Goal: Task Accomplishment & Management: Manage account settings

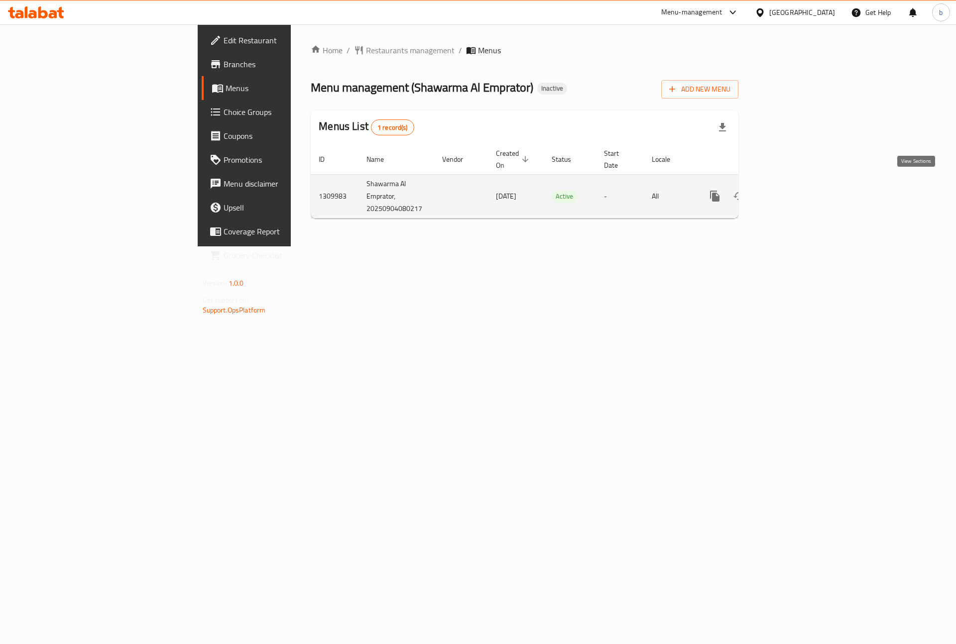
click at [792, 190] on icon "enhanced table" at bounding box center [786, 196] width 12 height 12
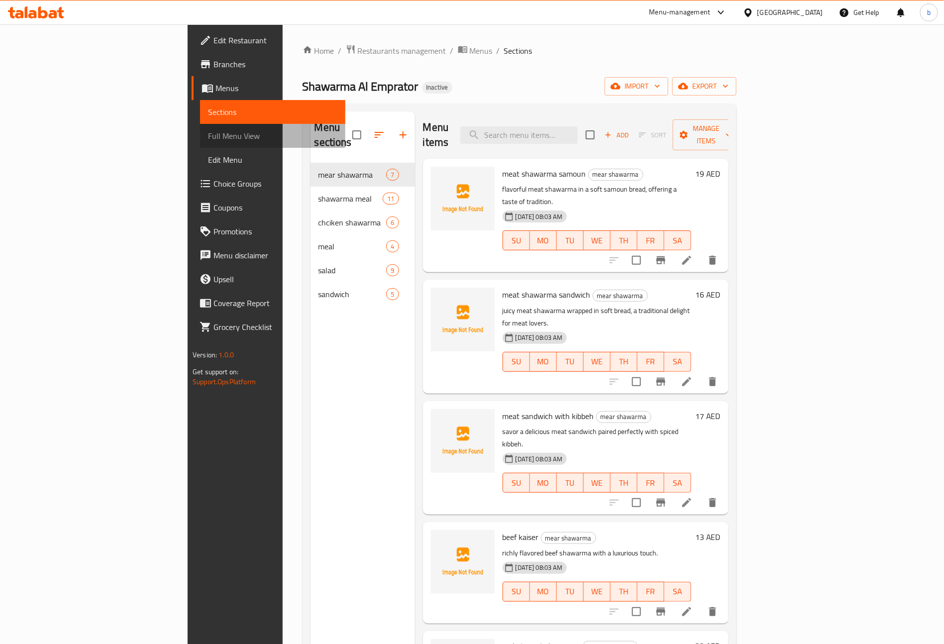
click at [208, 139] on span "Full Menu View" at bounding box center [272, 136] width 129 height 12
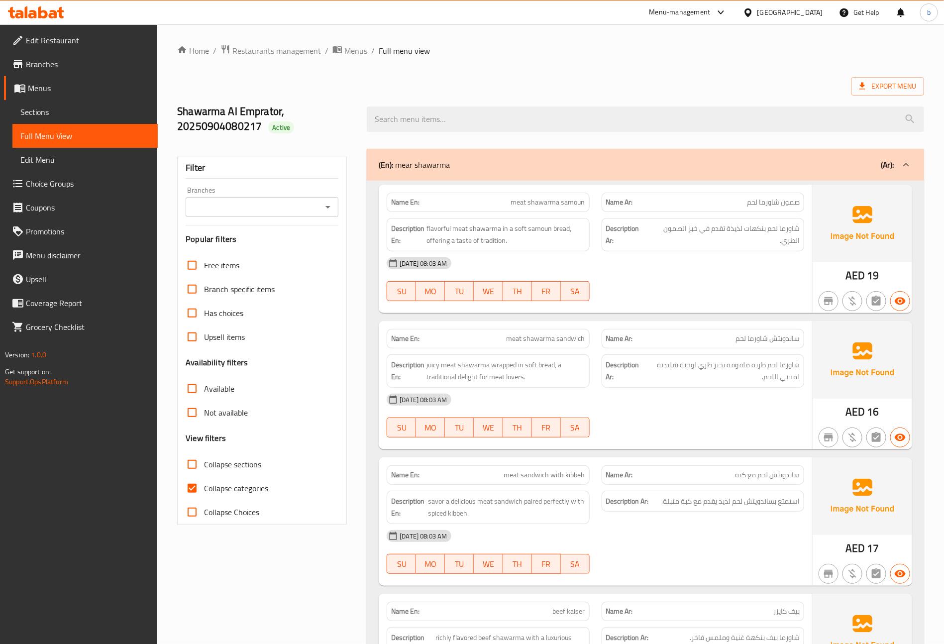
click at [194, 487] on input "Collapse categories" at bounding box center [192, 488] width 24 height 24
checkbox input "false"
click at [57, 90] on span "Menus" at bounding box center [89, 88] width 122 height 12
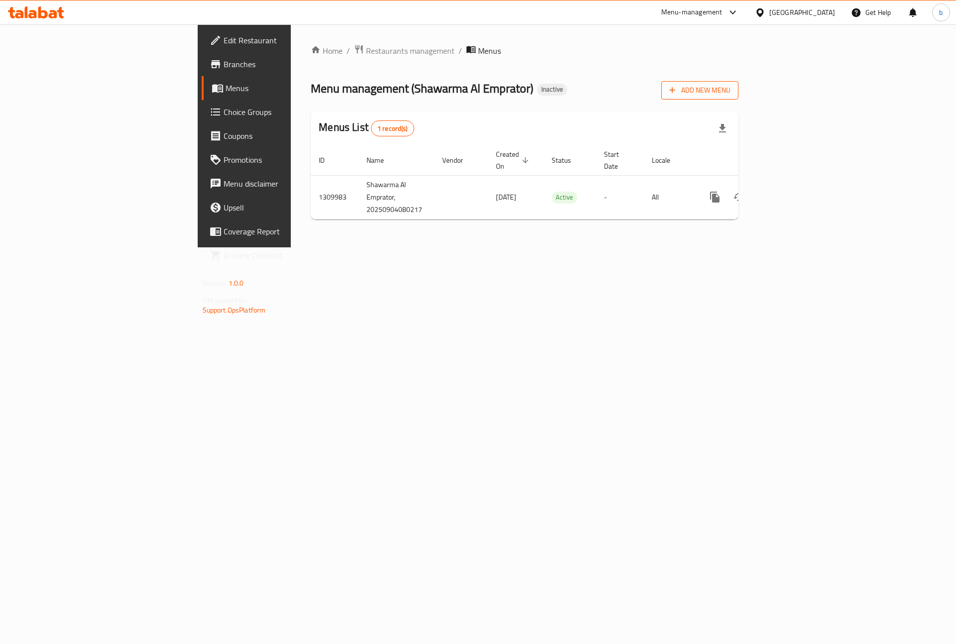
click at [677, 86] on icon "button" at bounding box center [672, 90] width 10 height 10
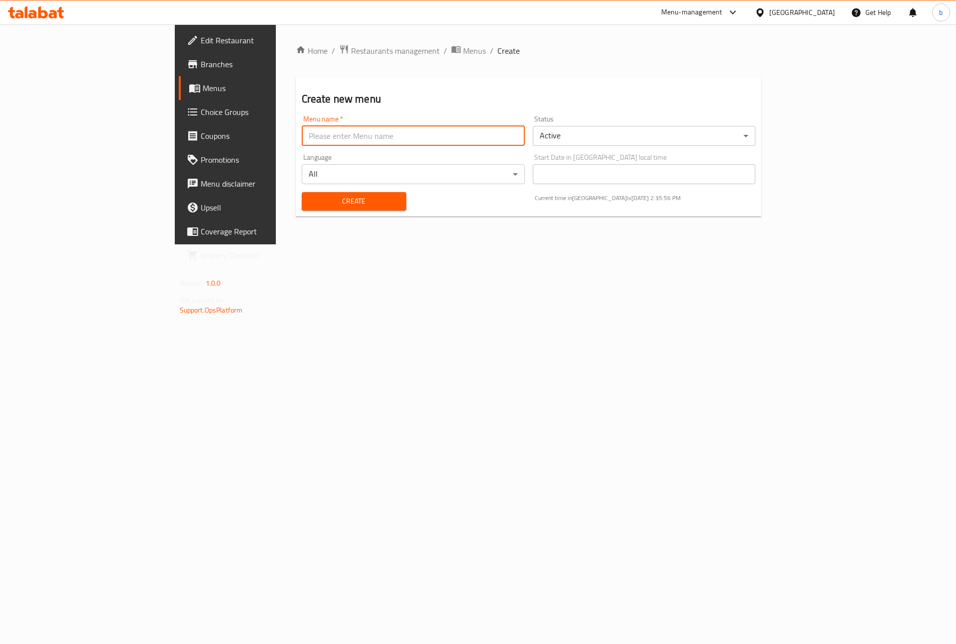
click at [302, 127] on input "text" at bounding box center [413, 136] width 223 height 20
type input "basant 7531"
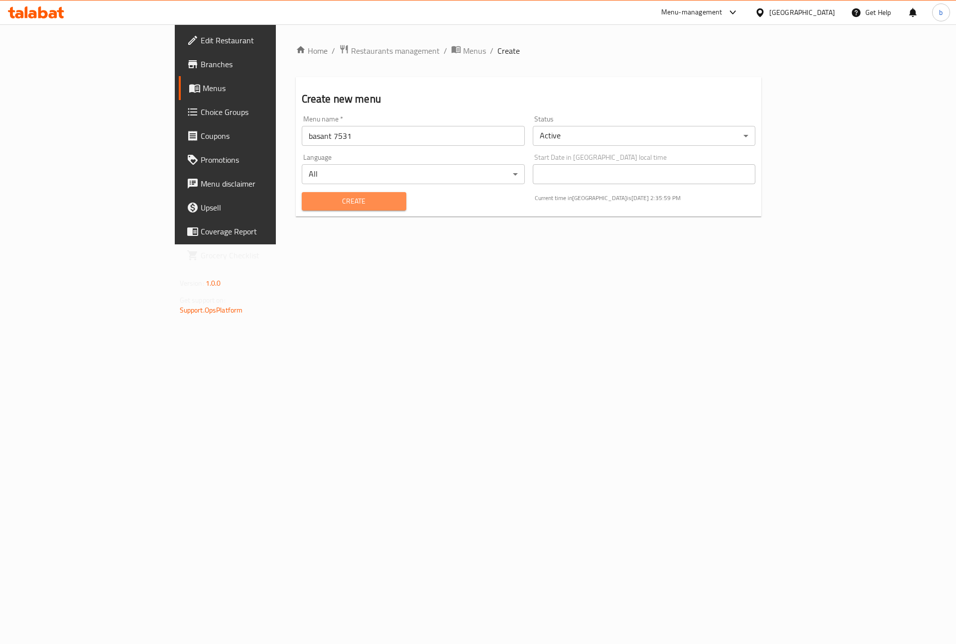
click at [328, 198] on span "Create" at bounding box center [354, 201] width 89 height 12
click at [463, 46] on span "Menus" at bounding box center [474, 51] width 23 height 12
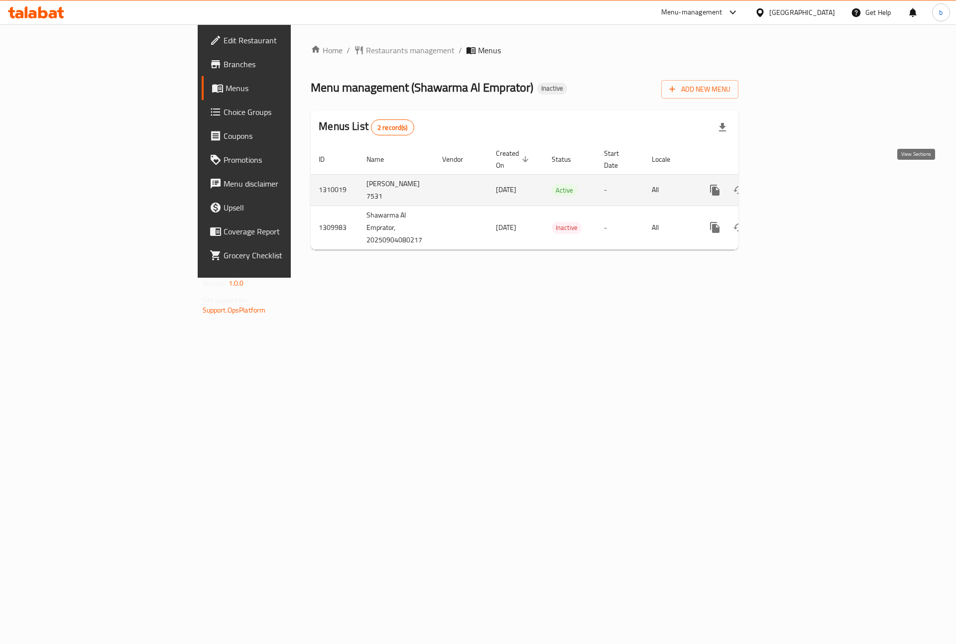
click at [792, 184] on icon "enhanced table" at bounding box center [786, 190] width 12 height 12
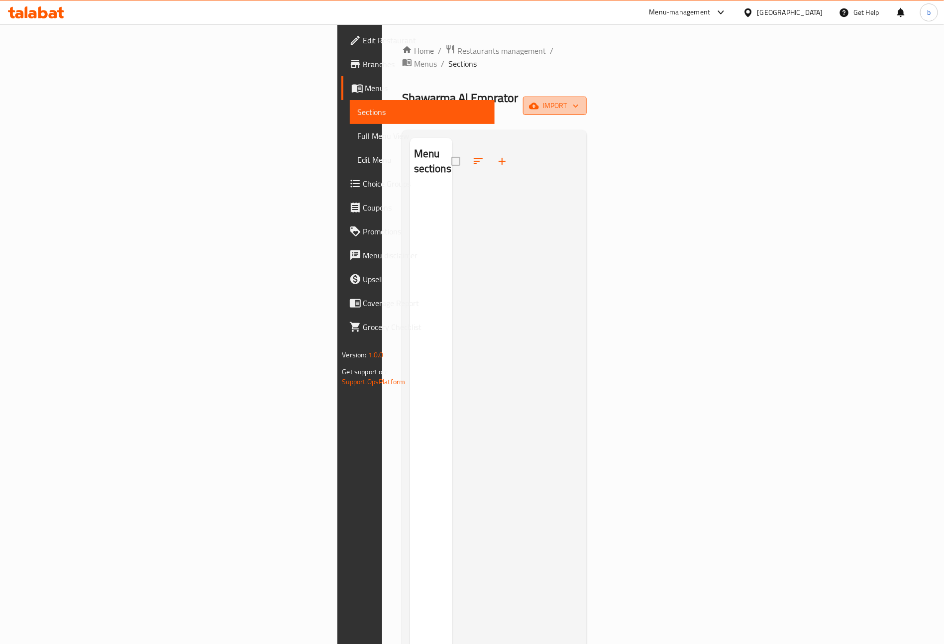
click at [579, 100] on span "import" at bounding box center [555, 106] width 48 height 12
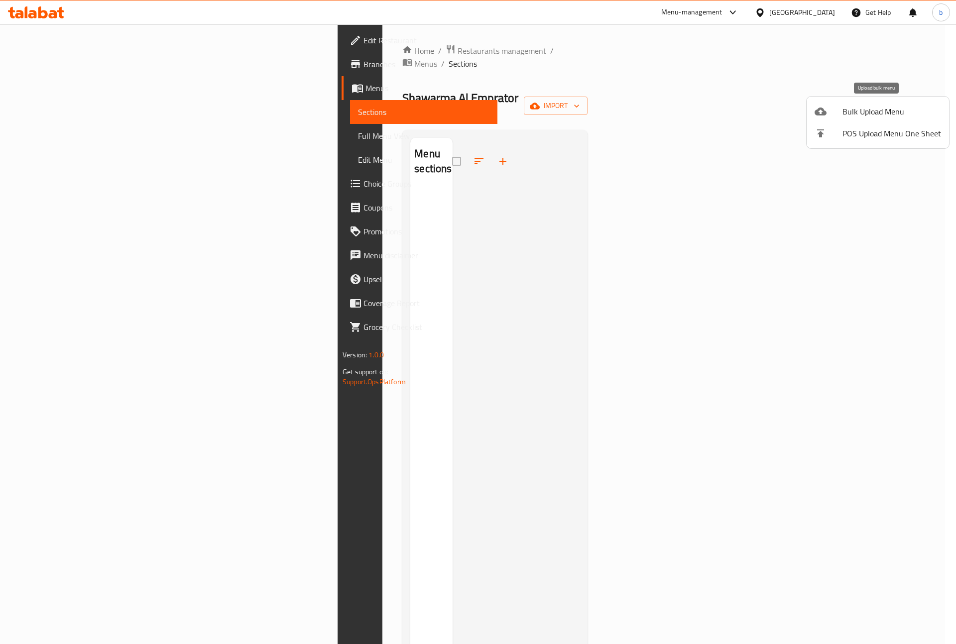
click at [871, 120] on li "Bulk Upload Menu" at bounding box center [877, 112] width 142 height 22
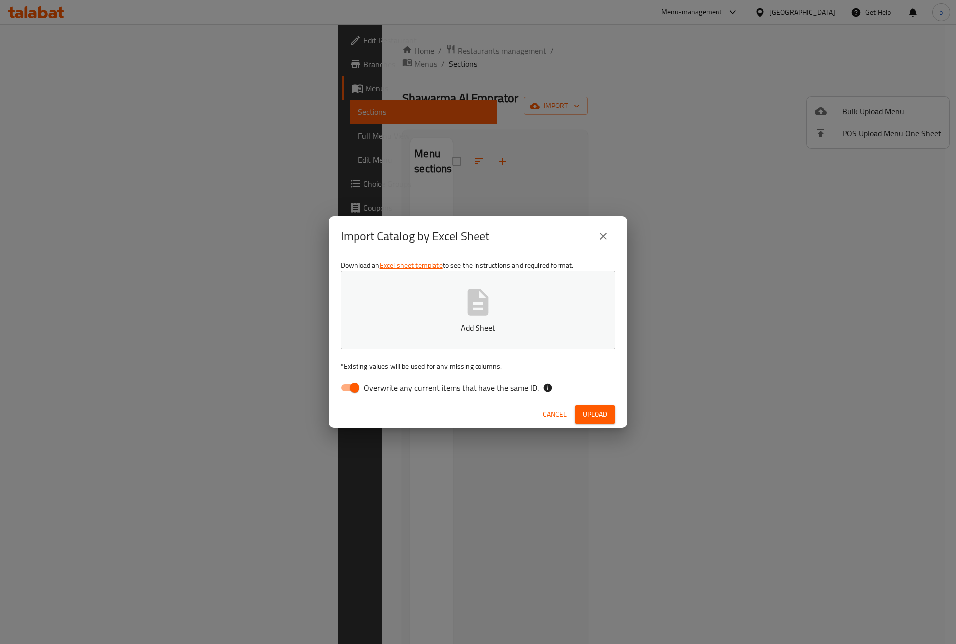
click at [359, 387] on input "Overwrite any current items that have the same ID." at bounding box center [354, 387] width 57 height 19
checkbox input "false"
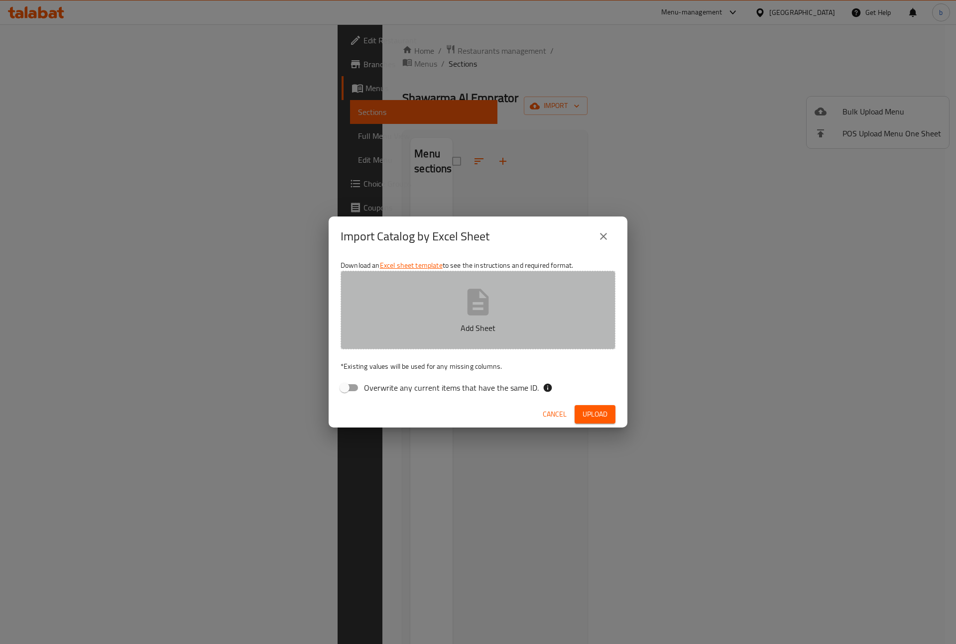
click at [465, 311] on icon "button" at bounding box center [478, 302] width 32 height 32
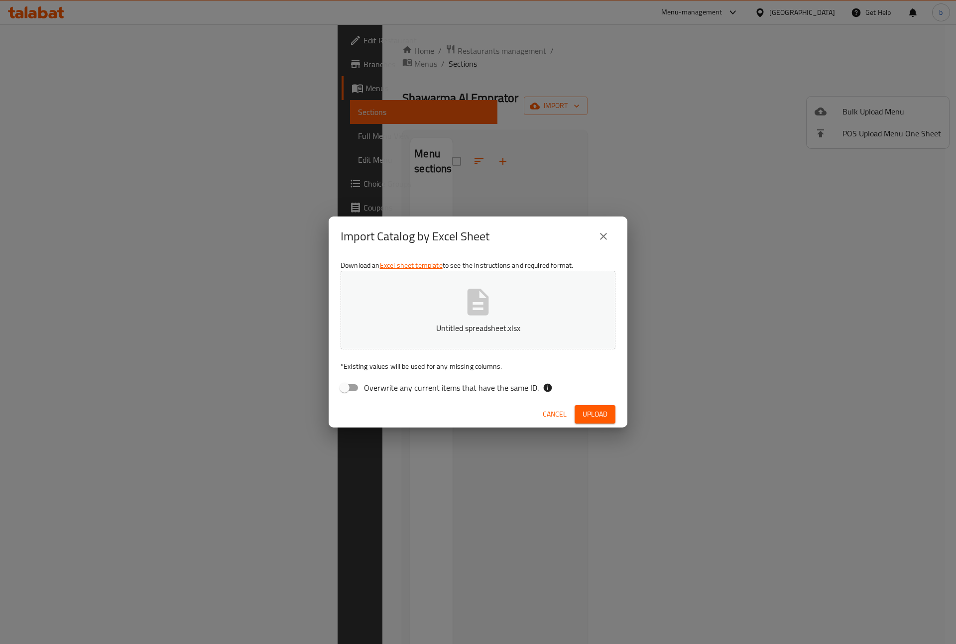
click at [583, 414] on span "Upload" at bounding box center [594, 414] width 25 height 12
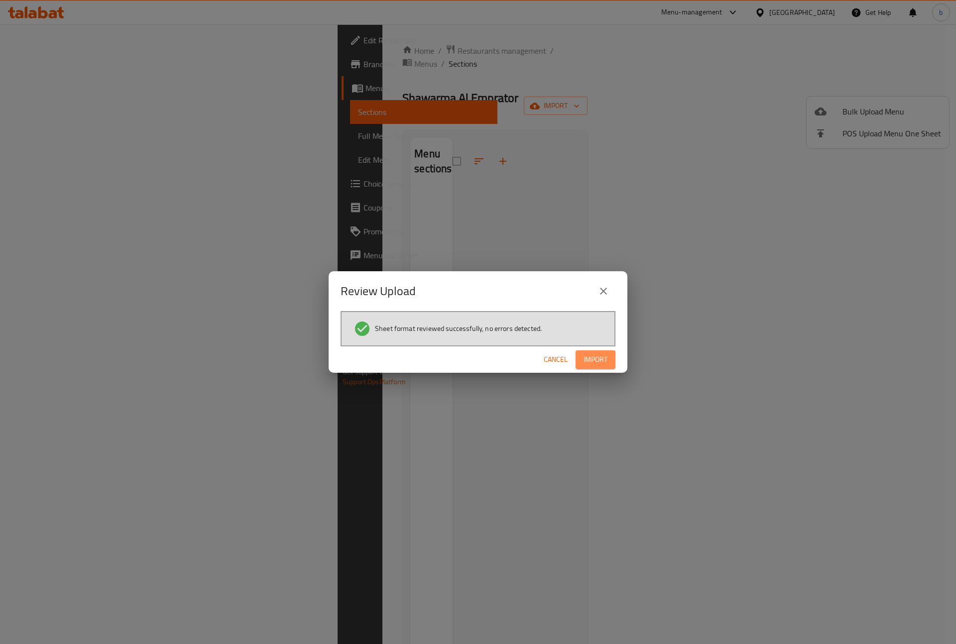
click at [590, 357] on span "Import" at bounding box center [595, 359] width 24 height 12
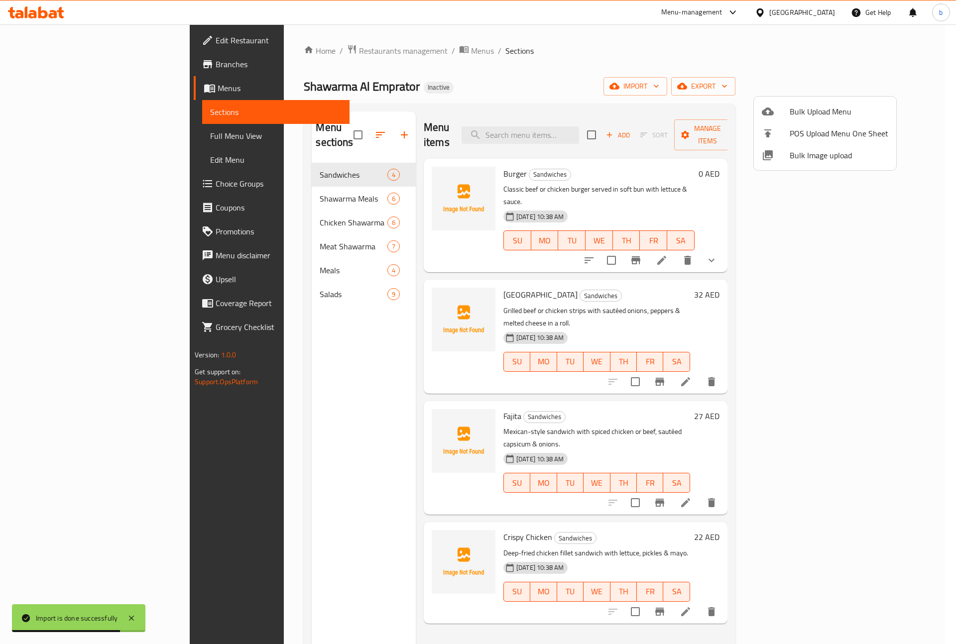
click at [49, 138] on div at bounding box center [478, 322] width 956 height 644
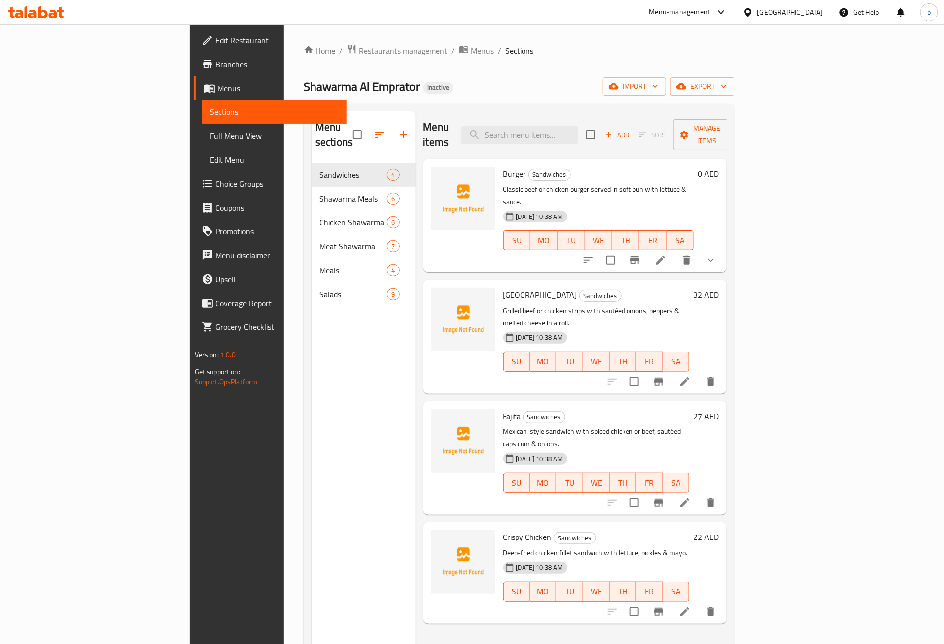
click at [210, 138] on span "Full Menu View" at bounding box center [274, 136] width 129 height 12
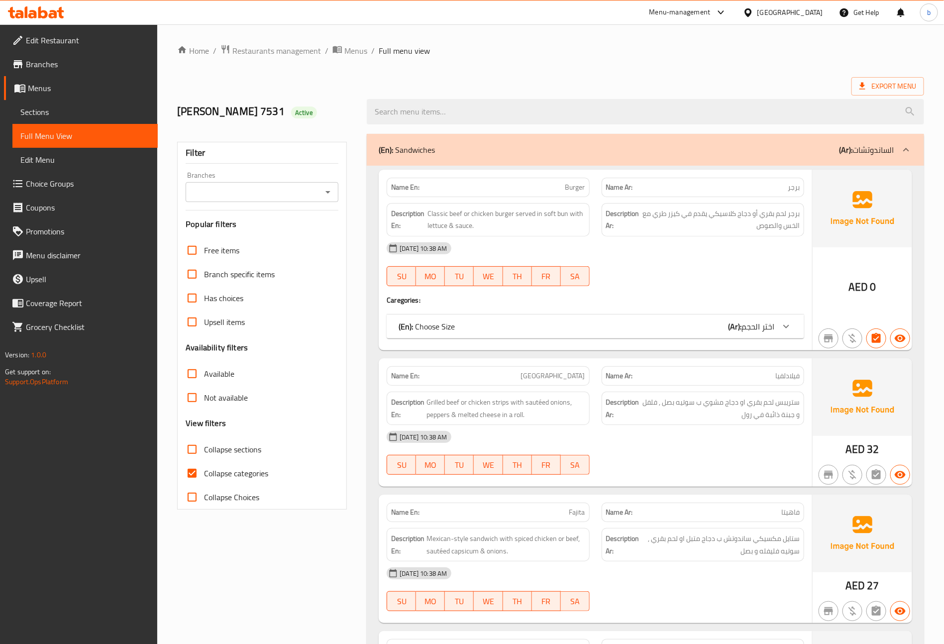
click at [192, 475] on input "Collapse categories" at bounding box center [192, 473] width 24 height 24
checkbox input "false"
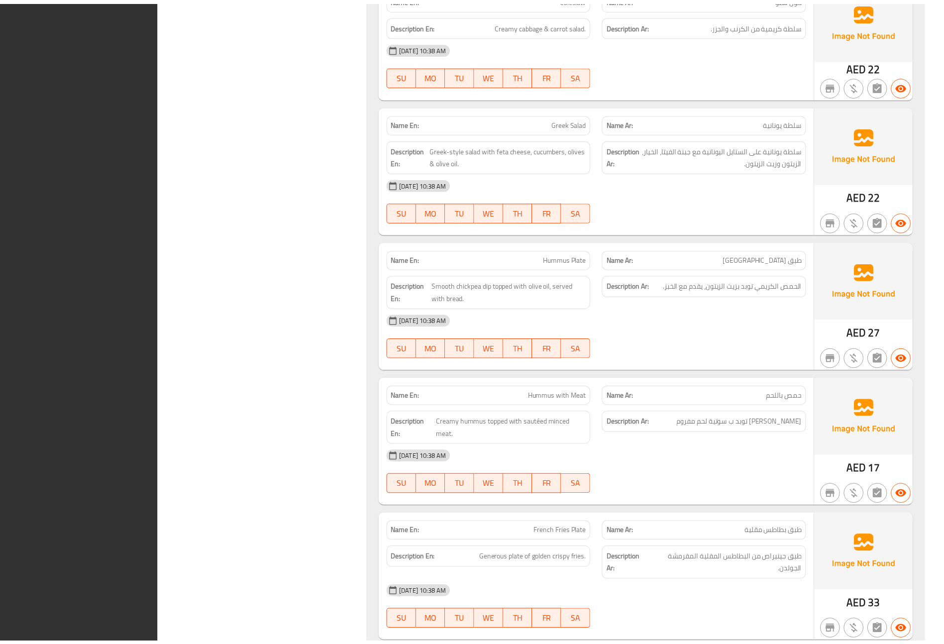
scroll to position [5595, 0]
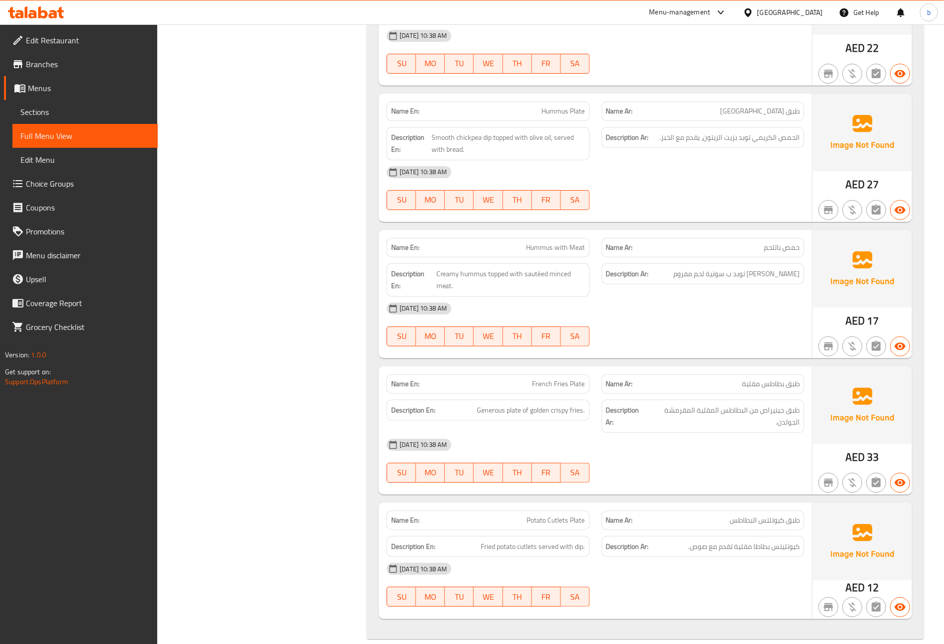
click at [35, 41] on span "Edit Restaurant" at bounding box center [88, 40] width 124 height 12
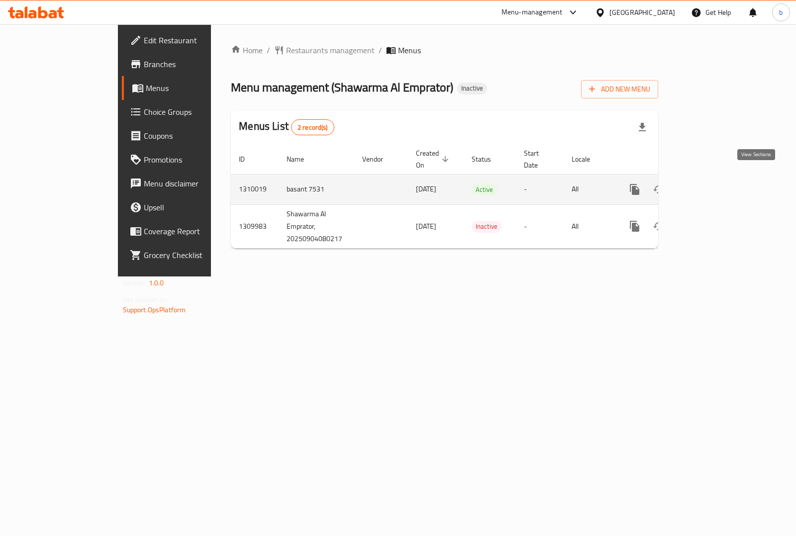
click at [711, 185] on icon "enhanced table" at bounding box center [706, 189] width 9 height 9
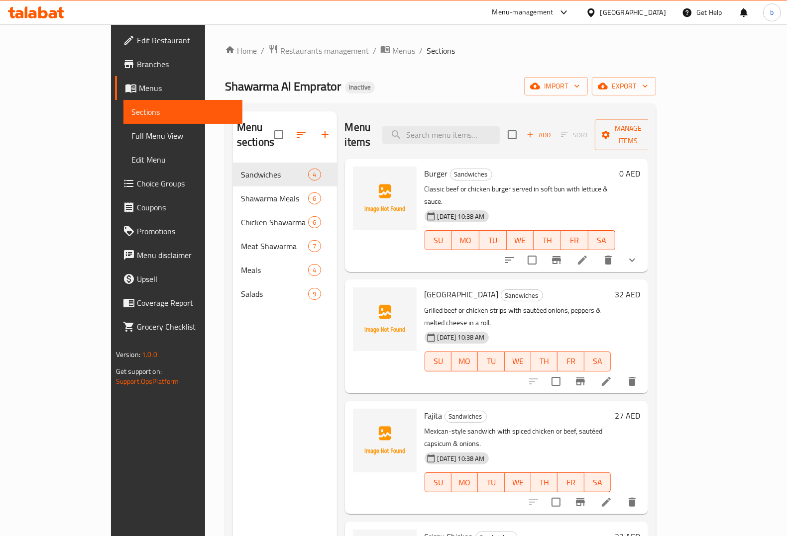
click at [131, 140] on span "Full Menu View" at bounding box center [182, 136] width 103 height 12
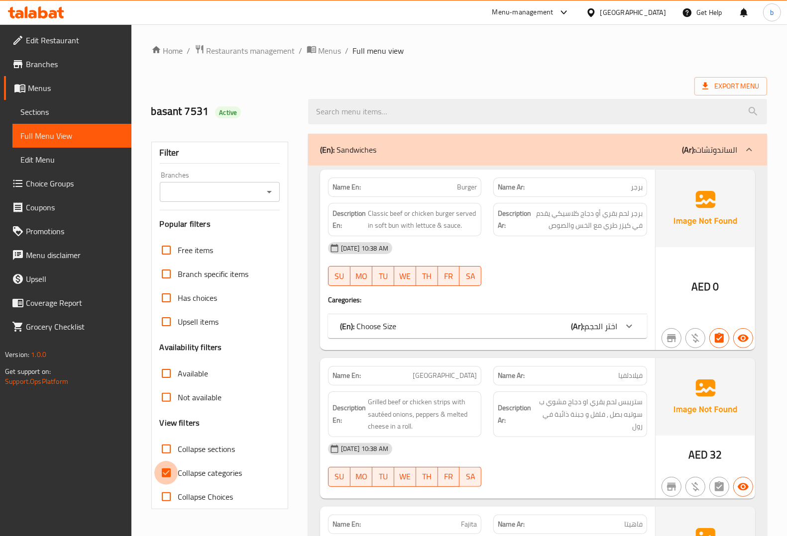
click at [168, 471] on input "Collapse categories" at bounding box center [166, 473] width 24 height 24
checkbox input "false"
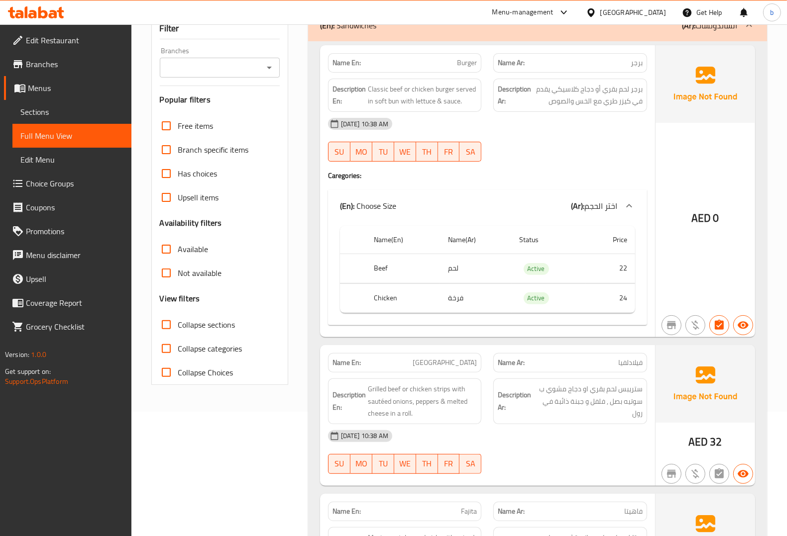
scroll to position [62, 0]
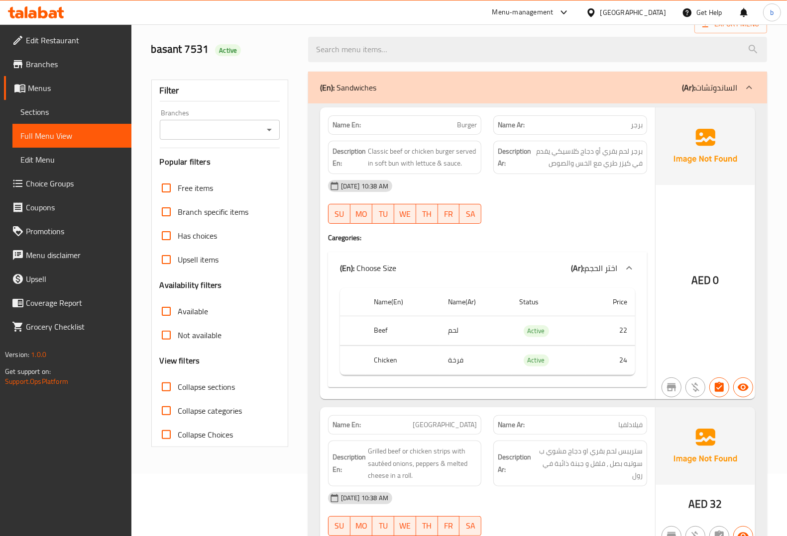
click at [39, 68] on span "Branches" at bounding box center [75, 64] width 98 height 12
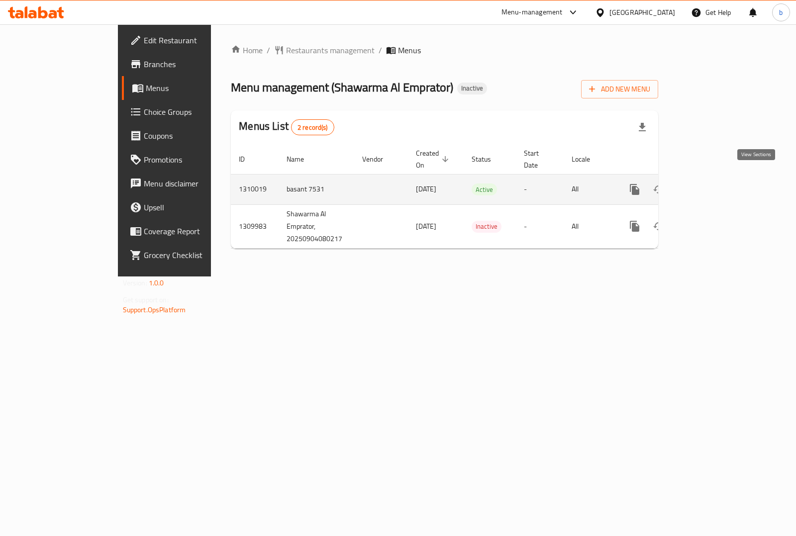
click at [713, 184] on icon "enhanced table" at bounding box center [707, 190] width 12 height 12
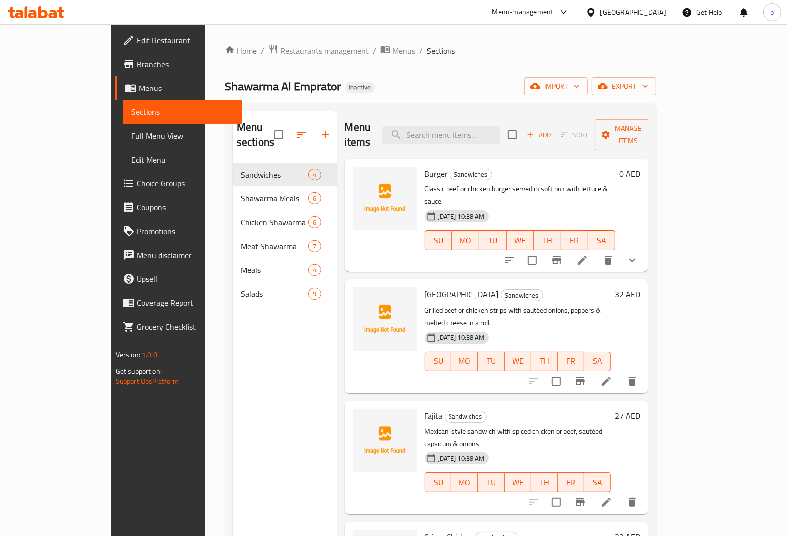
click at [131, 142] on span "Full Menu View" at bounding box center [182, 136] width 103 height 12
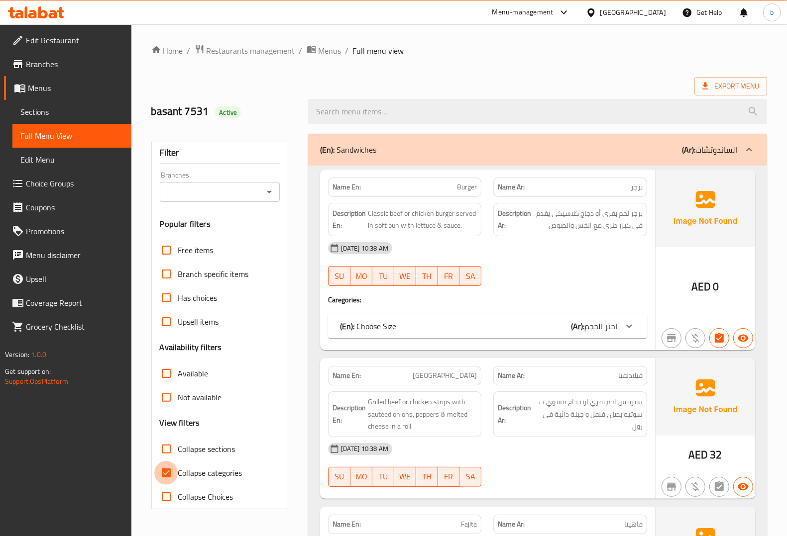
click at [167, 476] on input "Collapse categories" at bounding box center [166, 473] width 24 height 24
checkbox input "false"
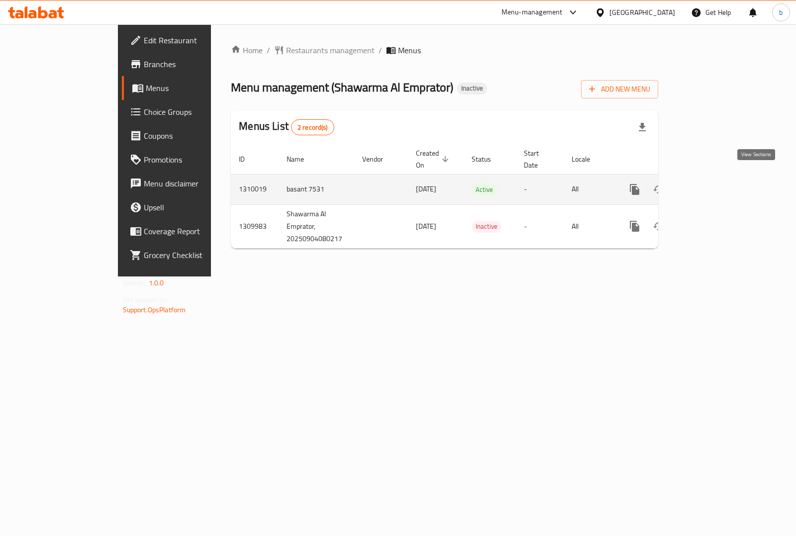
click at [713, 184] on icon "enhanced table" at bounding box center [707, 190] width 12 height 12
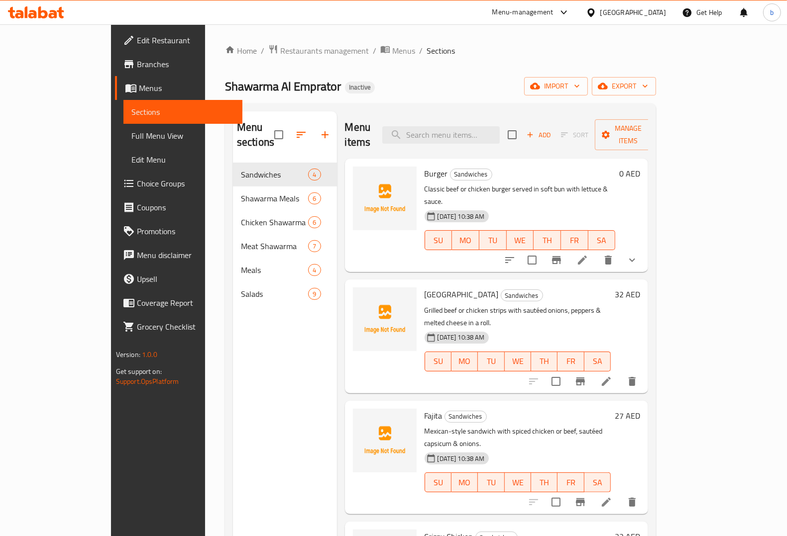
click at [470, 68] on div "Home / Restaurants management / Menus / Sections Shawarma Al Emprator Inactive …" at bounding box center [440, 350] width 431 height 612
click at [448, 126] on input "search" at bounding box center [440, 134] width 117 height 17
paste input "prepared"
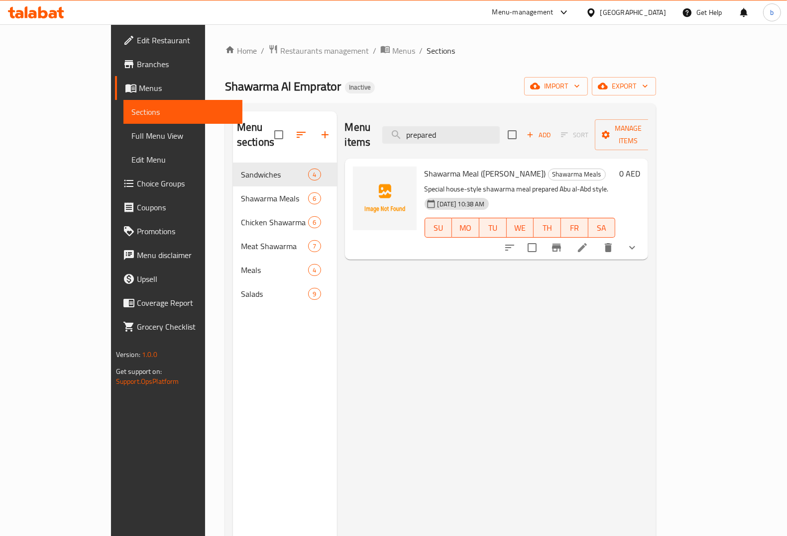
type input "prepared"
click at [588, 242] on icon at bounding box center [582, 248] width 12 height 12
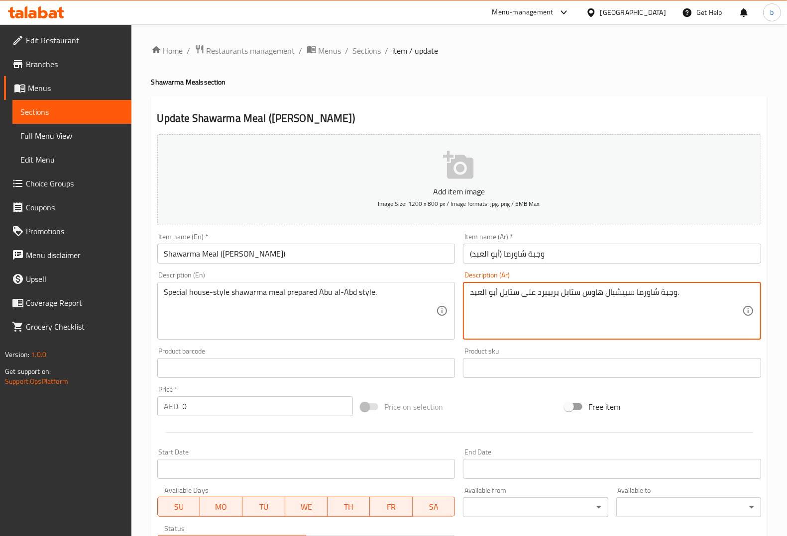
drag, startPoint x: 558, startPoint y: 295, endPoint x: 534, endPoint y: 294, distance: 24.4
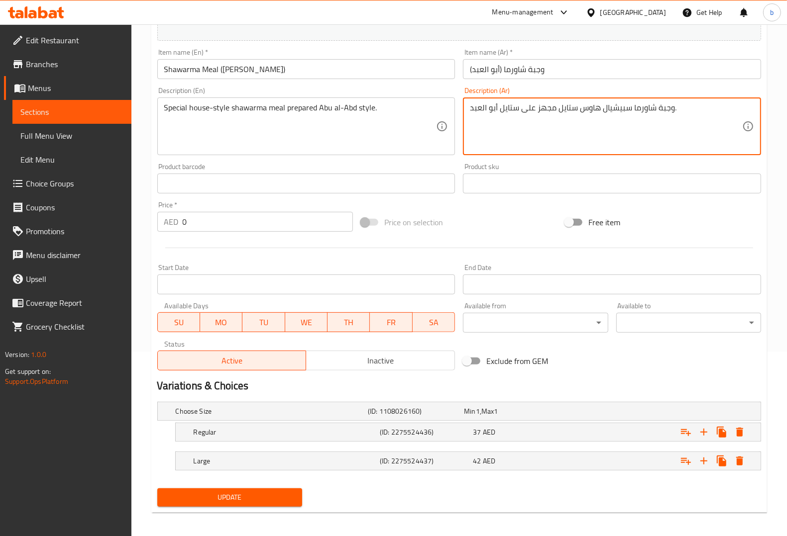
scroll to position [189, 0]
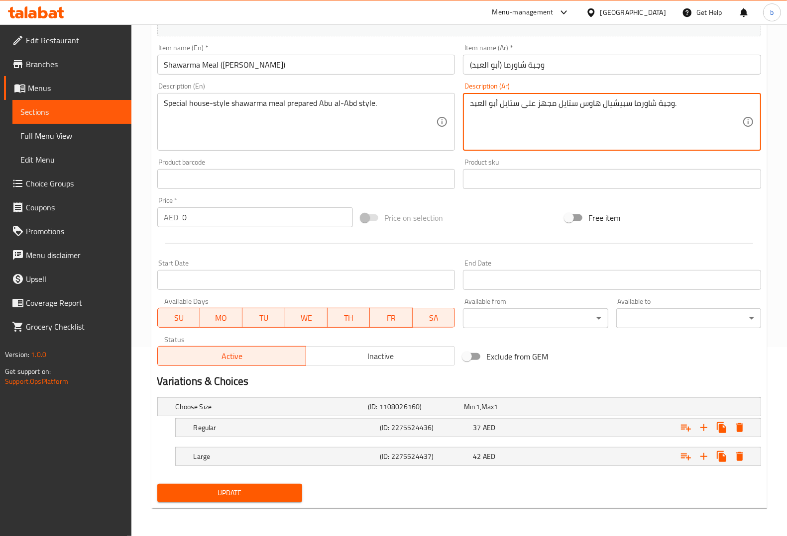
type textarea "وجبة شاورما سبيشيال هاوس ستايل مجهز على ستايل أبو العبد."
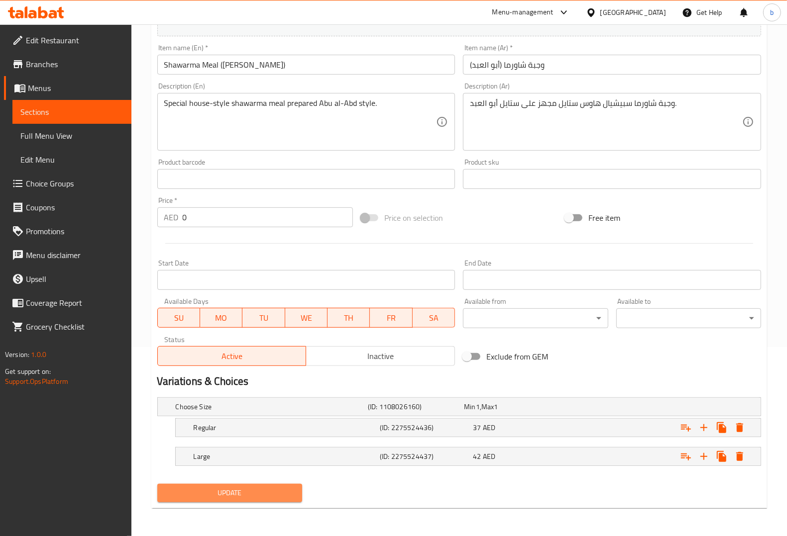
click at [205, 496] on span "Update" at bounding box center [229, 493] width 129 height 12
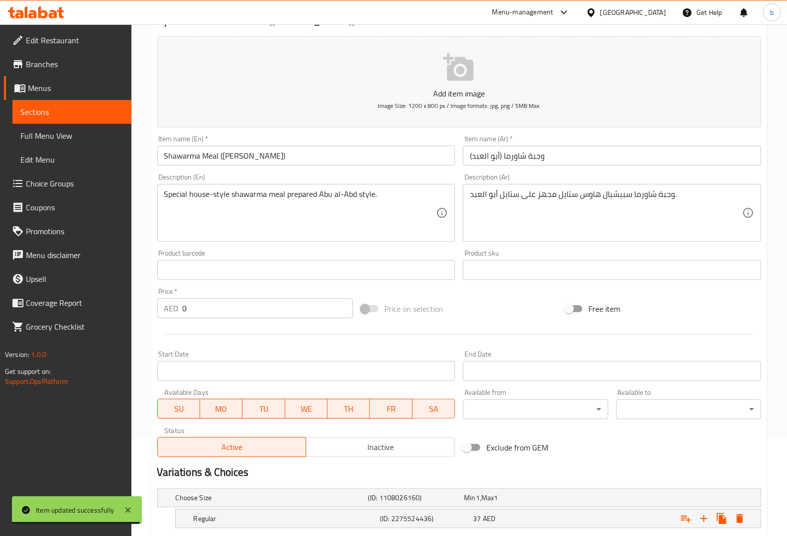
scroll to position [0, 0]
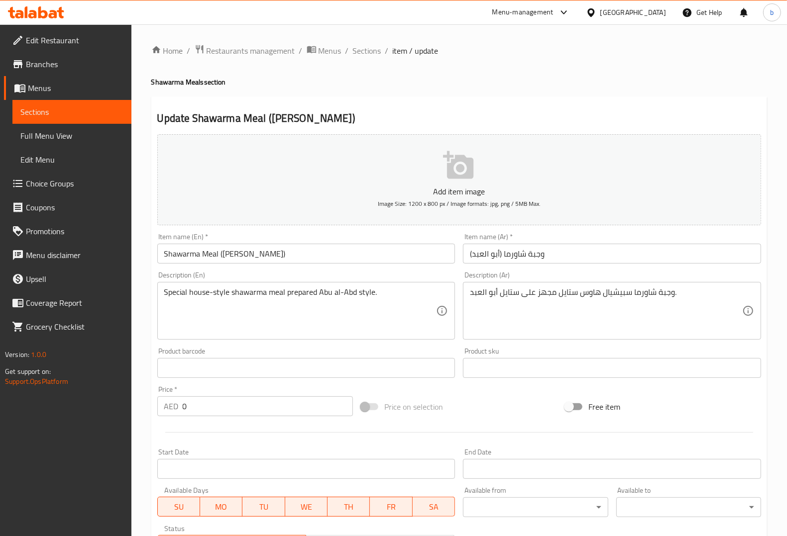
click at [75, 112] on span "Sections" at bounding box center [71, 112] width 103 height 12
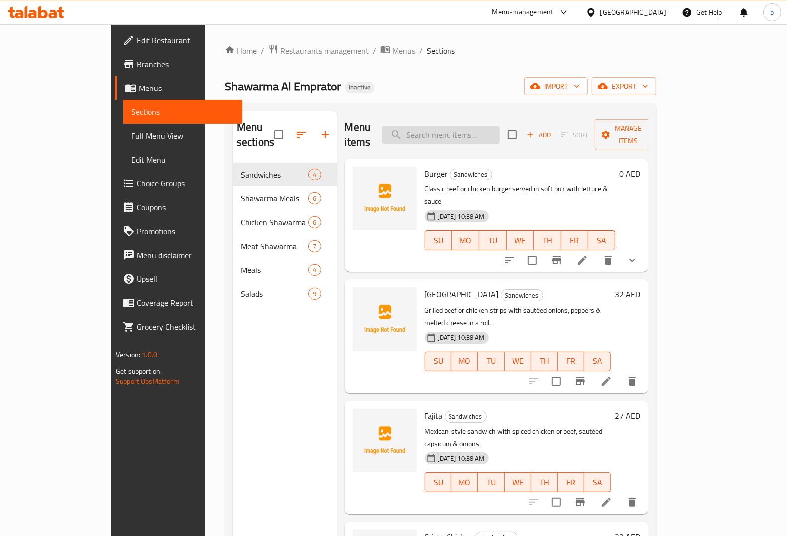
click at [469, 132] on input "search" at bounding box center [440, 134] width 117 height 17
paste input "topped"
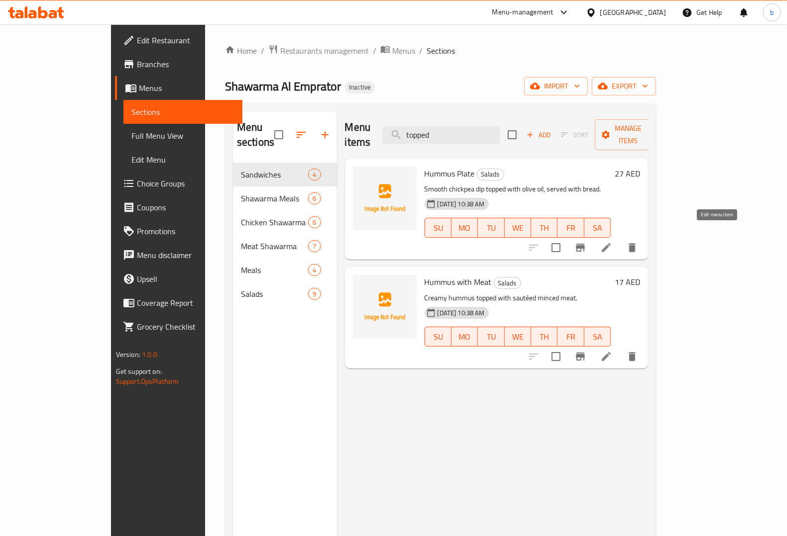
type input "topped"
click at [612, 242] on icon at bounding box center [606, 248] width 12 height 12
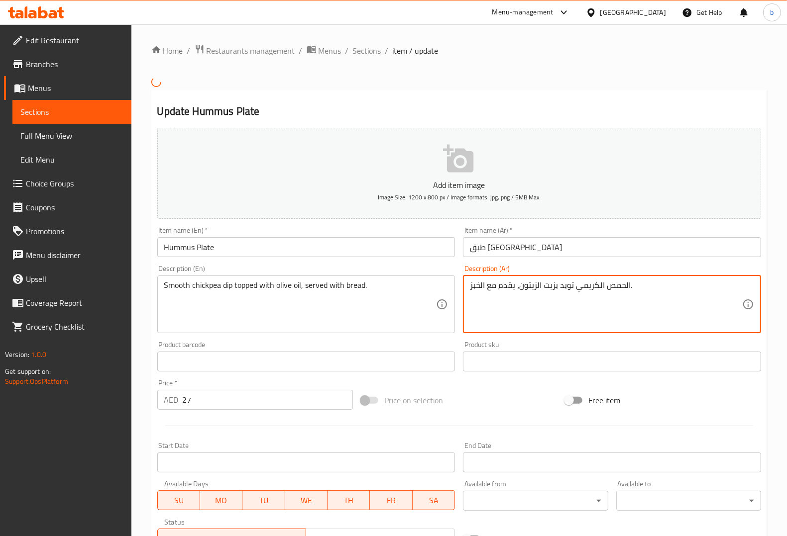
drag, startPoint x: 571, startPoint y: 291, endPoint x: 561, endPoint y: 289, distance: 10.2
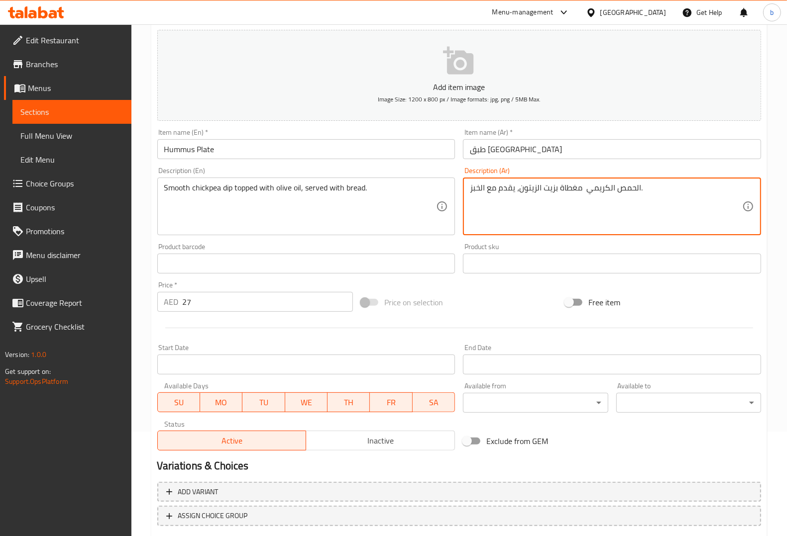
scroll to position [165, 0]
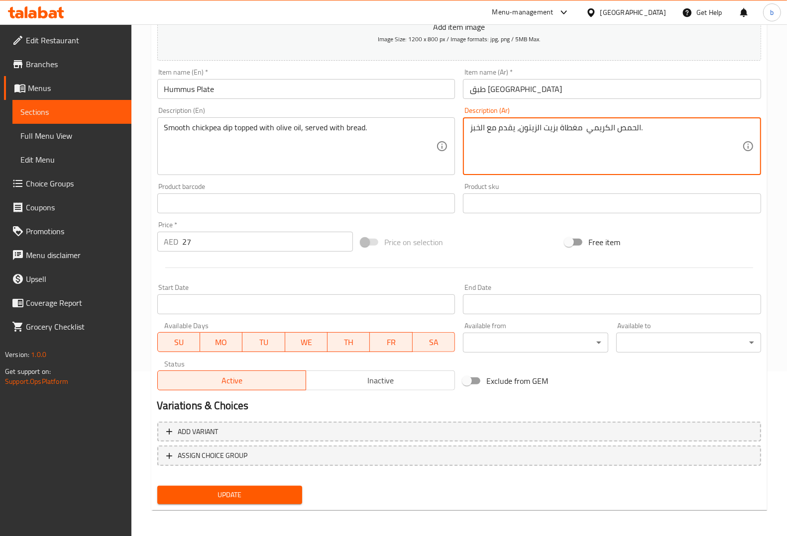
type textarea "الحمص الكريمي مغطاة بزيت الزيتون، يقدم مع الخبز."
click at [249, 491] on span "Update" at bounding box center [229, 495] width 129 height 12
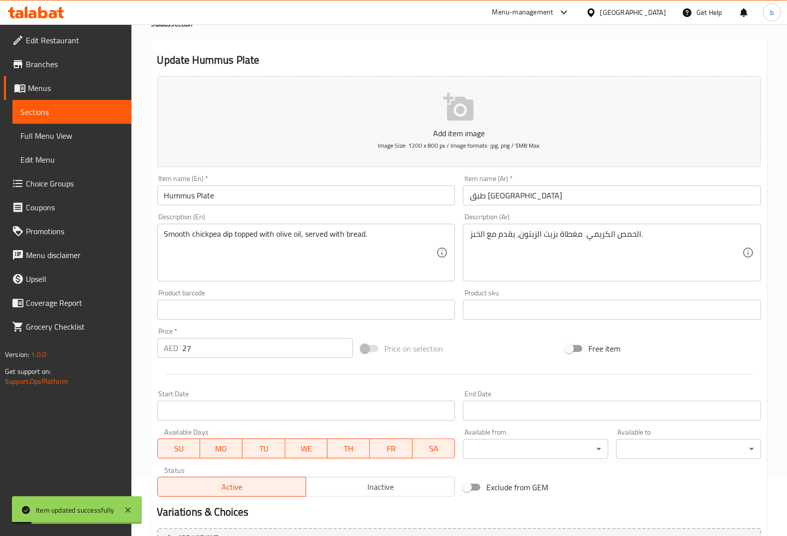
scroll to position [0, 0]
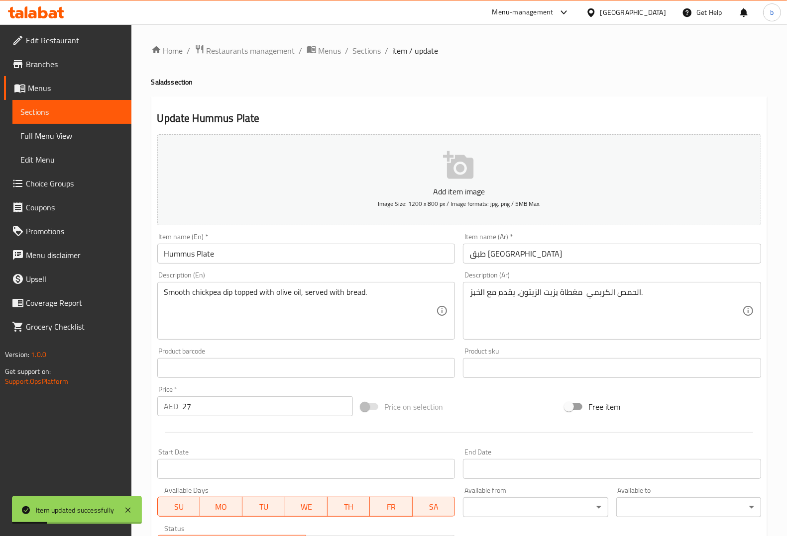
click at [55, 105] on link "Sections" at bounding box center [71, 112] width 119 height 24
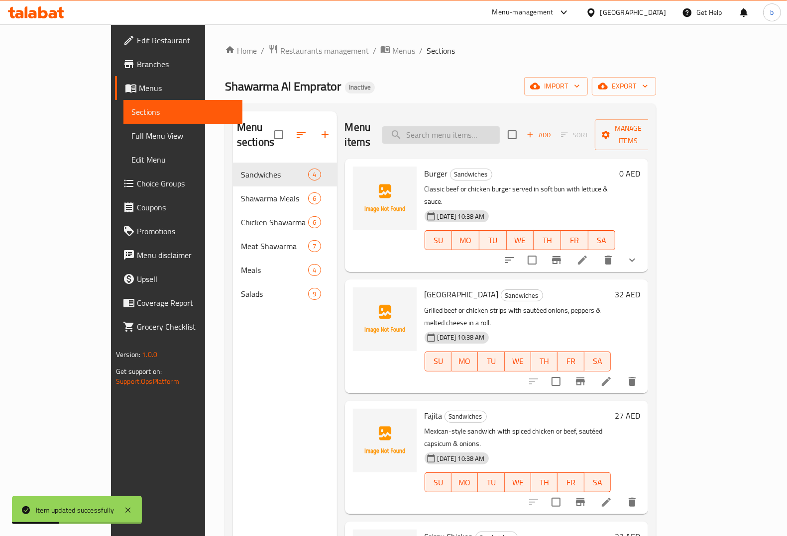
click at [472, 132] on input "search" at bounding box center [440, 134] width 117 height 17
paste input "topped"
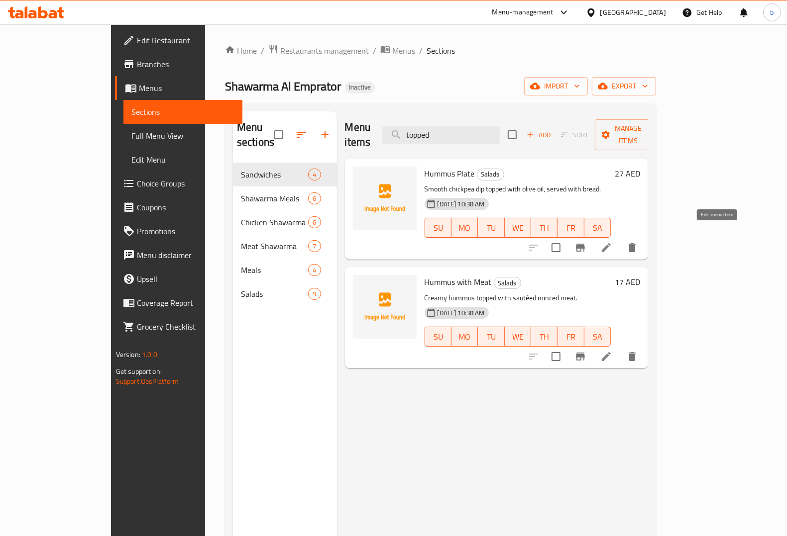
type input "topped"
click at [612, 242] on icon at bounding box center [606, 248] width 12 height 12
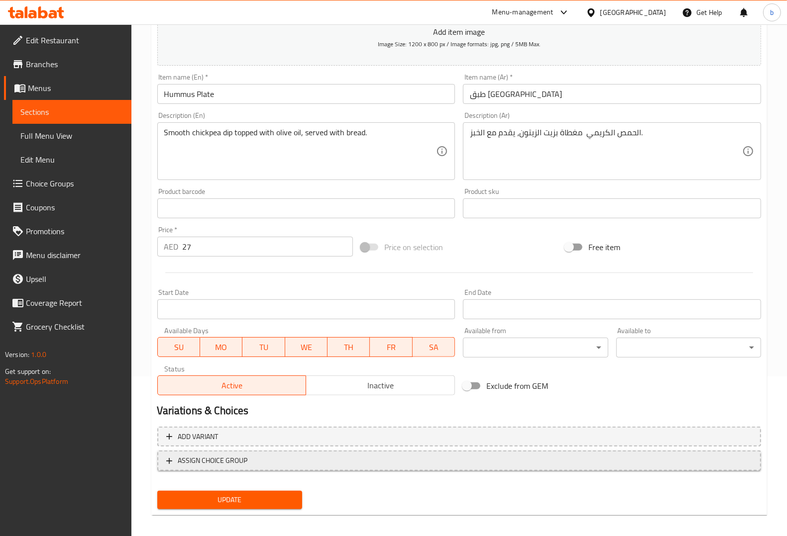
scroll to position [165, 0]
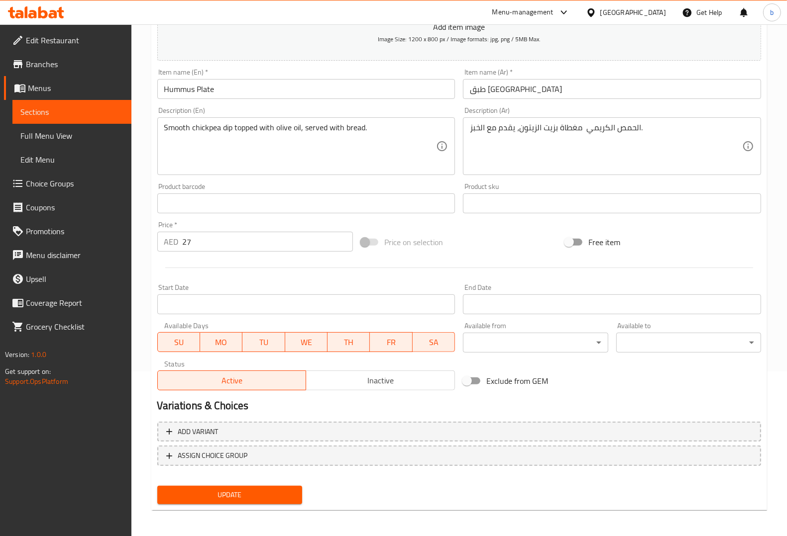
click at [219, 506] on div "Update" at bounding box center [229, 495] width 153 height 26
click at [224, 499] on span "Update" at bounding box center [229, 495] width 129 height 12
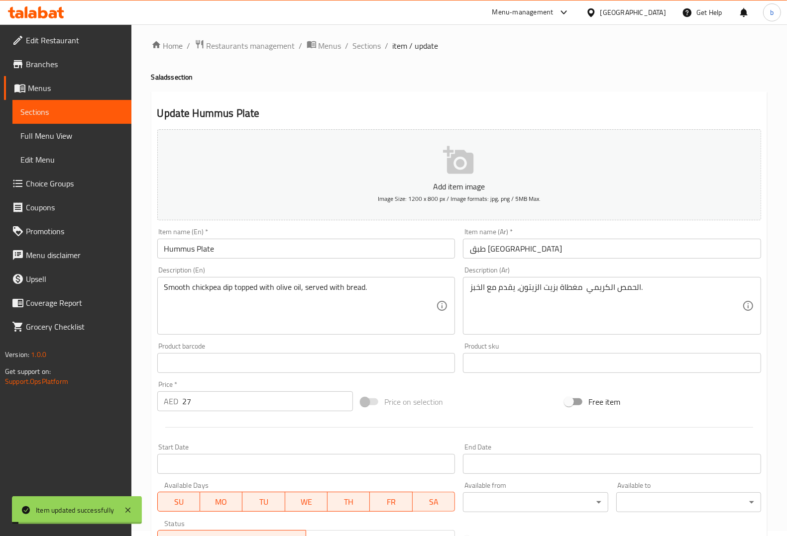
scroll to position [0, 0]
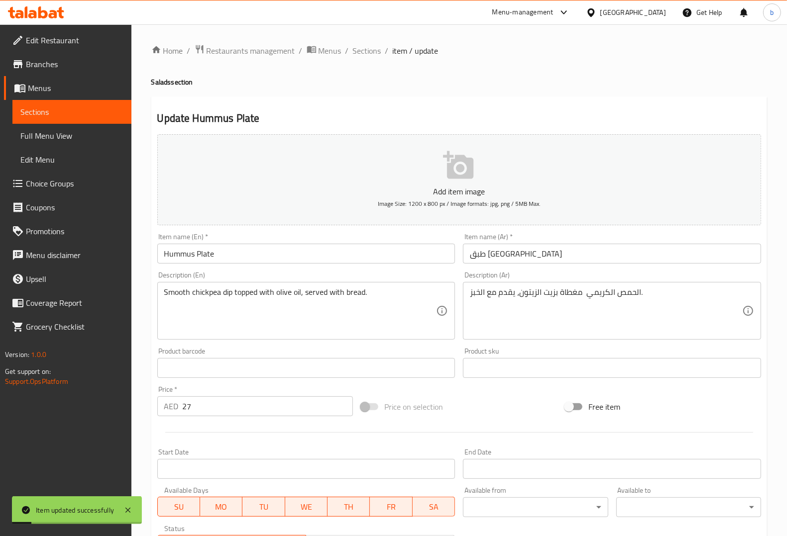
click at [66, 108] on span "Sections" at bounding box center [71, 112] width 103 height 12
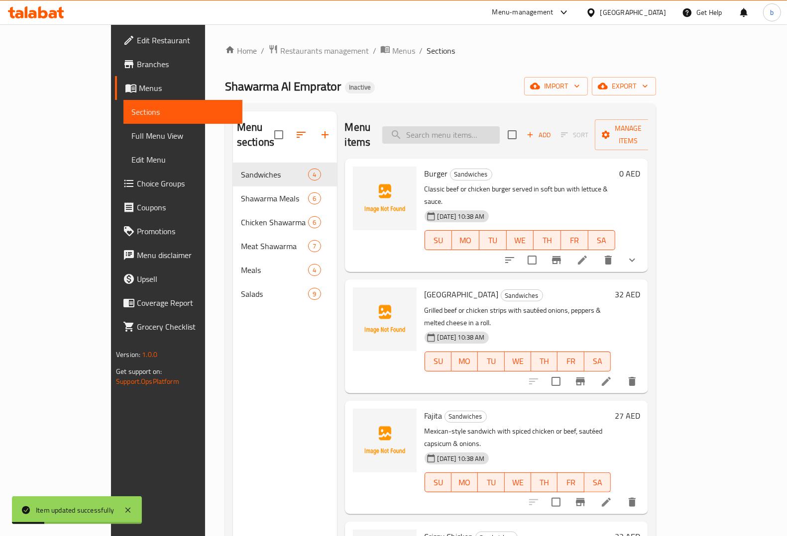
click at [448, 132] on input "search" at bounding box center [440, 134] width 117 height 17
paste input "topped"
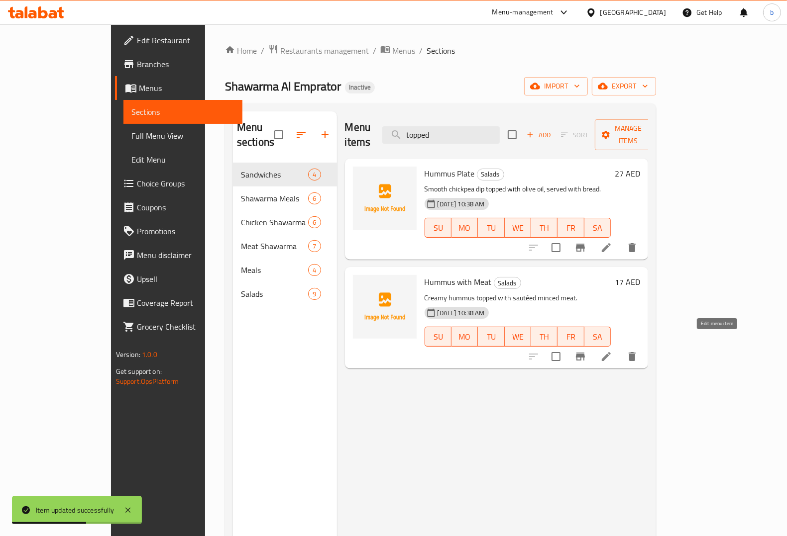
type input "topped"
click at [612, 351] on icon at bounding box center [606, 357] width 12 height 12
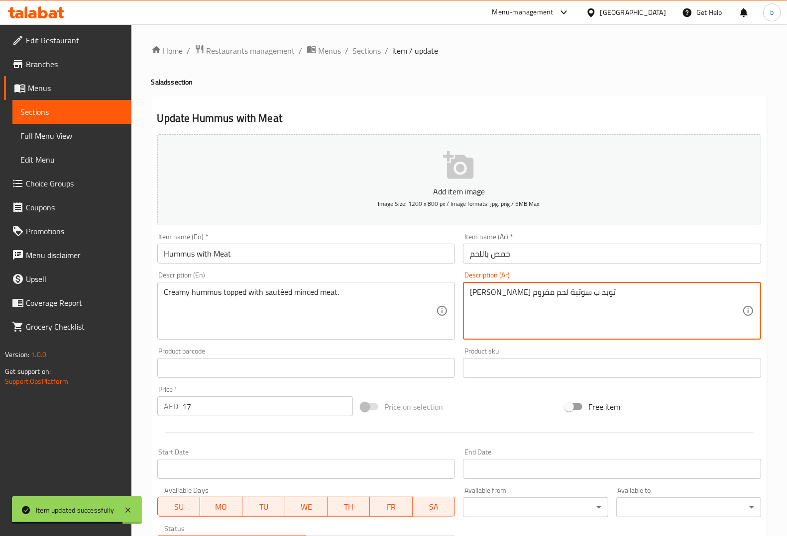
drag, startPoint x: 550, startPoint y: 294, endPoint x: 539, endPoint y: 296, distance: 11.6
click at [550, 292] on textarea "حمص كريمي توبد ب سوتية لحم مفروم" at bounding box center [606, 311] width 272 height 47
drag, startPoint x: 548, startPoint y: 294, endPoint x: 540, endPoint y: 292, distance: 7.7
click at [540, 292] on textarea "حمص كريمي وبد ب سوتية لحم مفروم" at bounding box center [606, 311] width 272 height 47
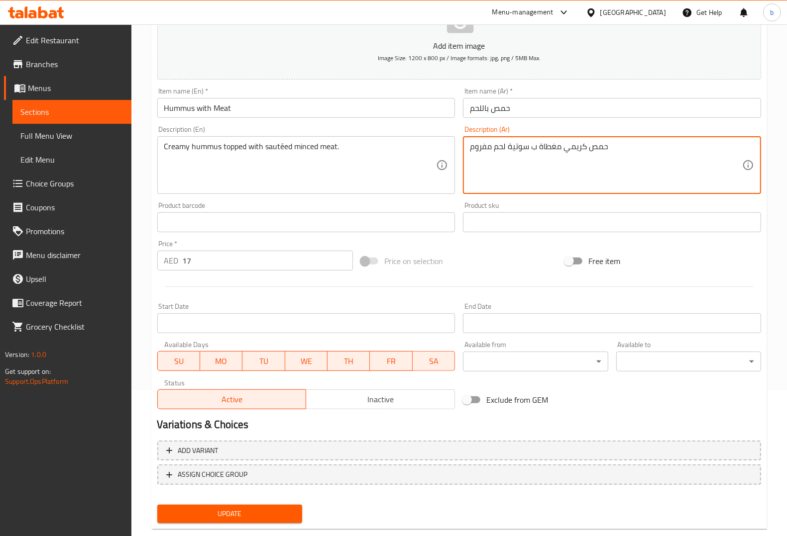
scroll to position [165, 0]
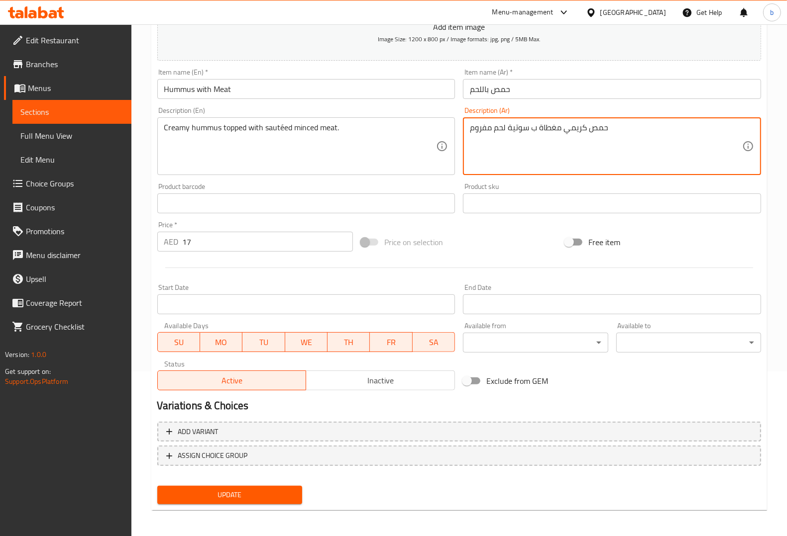
type textarea "حمص كريمي مغطاة ب سوتية لحم مفروم"
click at [229, 498] on span "Update" at bounding box center [229, 495] width 129 height 12
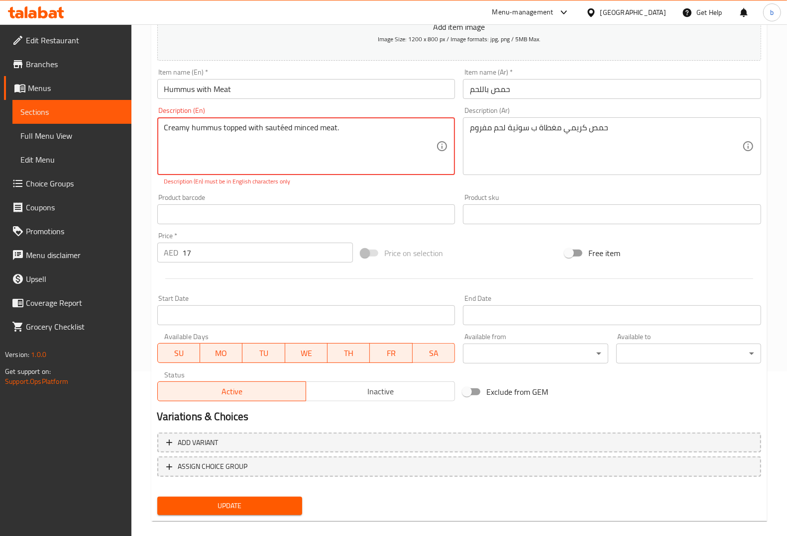
click at [229, 500] on span "Update" at bounding box center [229, 506] width 129 height 12
click at [263, 129] on textarea "Creamy hummus topped with sautéed minced meat." at bounding box center [300, 146] width 272 height 47
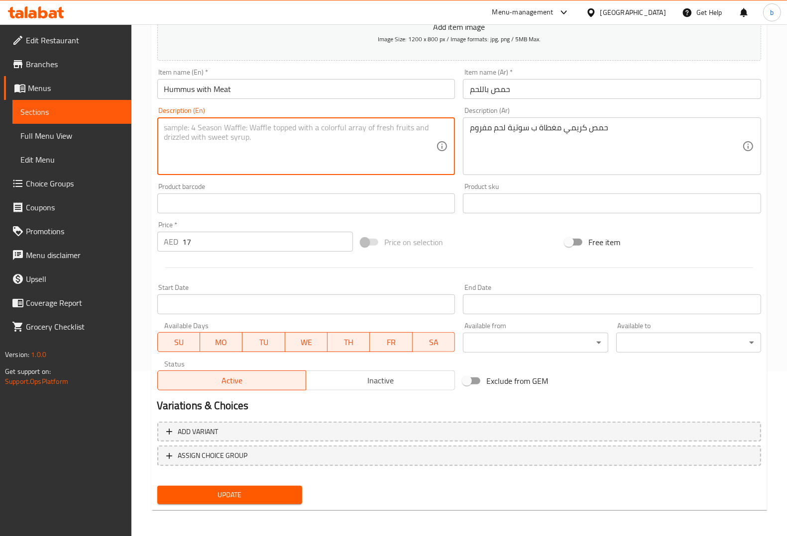
paste textarea "Creamy hummus topped with sautéed minced meat."
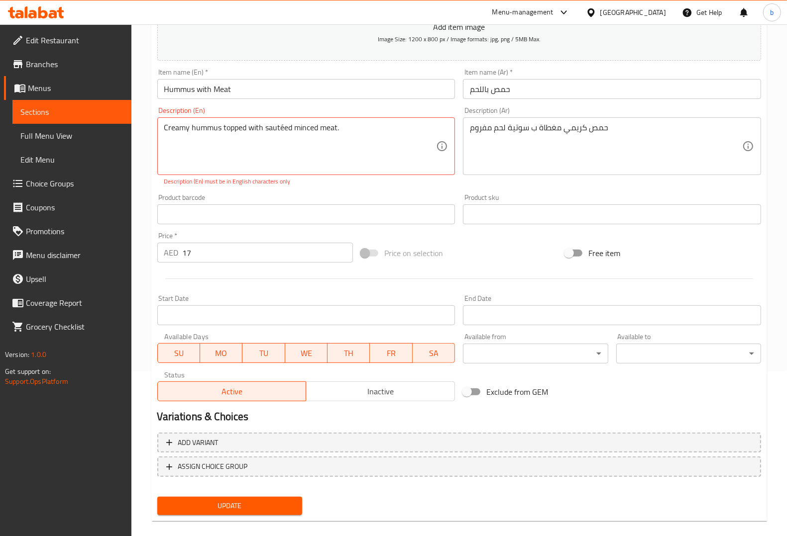
click at [284, 121] on div "Creamy hummus topped with sautéed minced meat. Description (En)" at bounding box center [306, 146] width 298 height 58
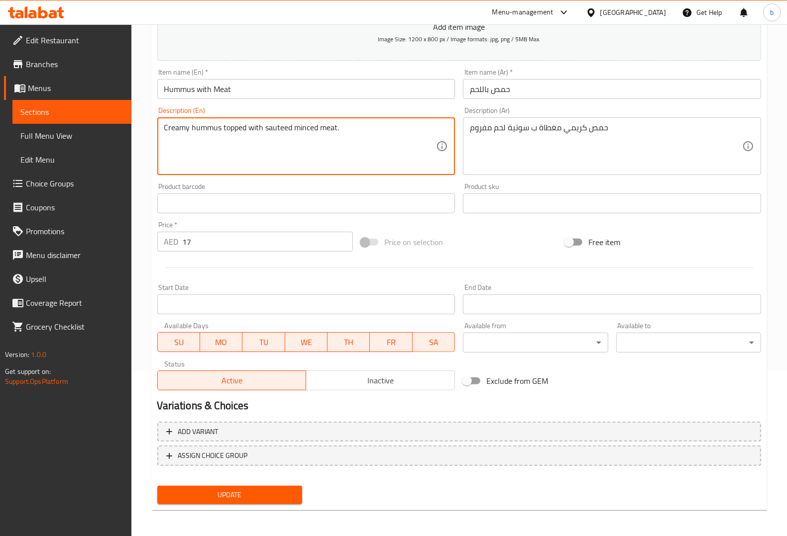
click at [235, 496] on span "Update" at bounding box center [229, 495] width 129 height 12
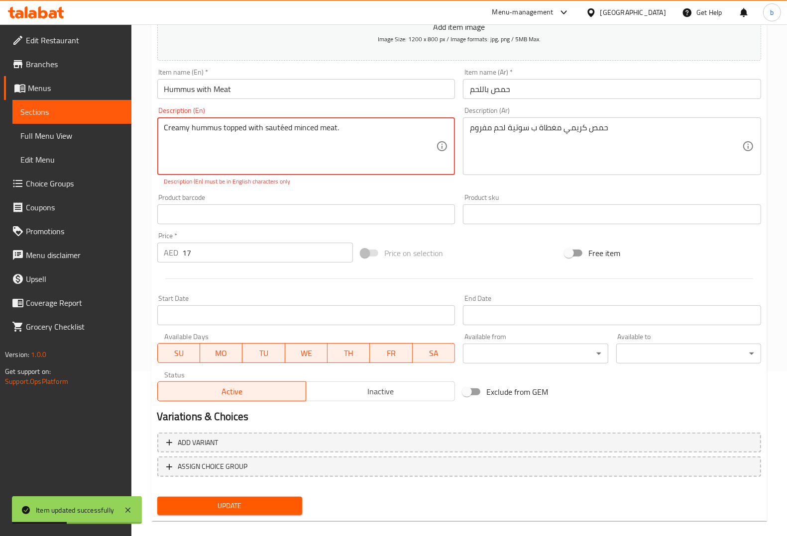
type textarea "Creamy hummus topped with sautéed minced meat."
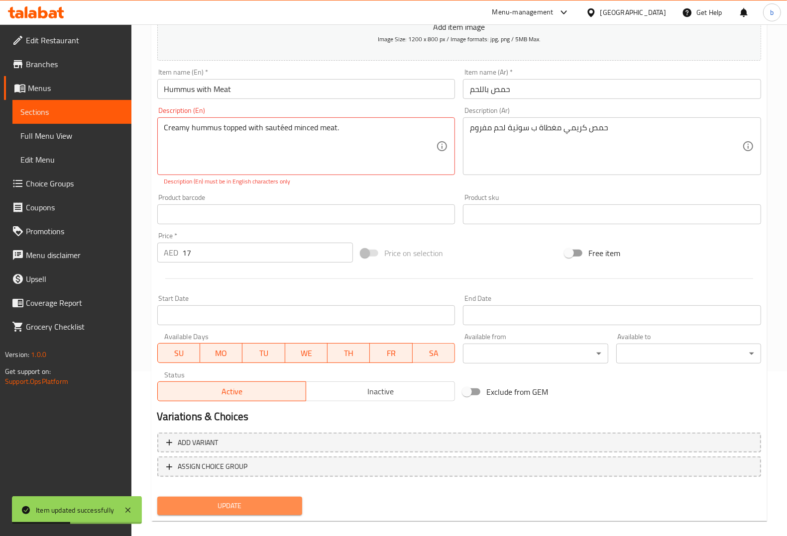
click at [212, 507] on span "Update" at bounding box center [229, 506] width 129 height 12
click at [214, 500] on span "Update" at bounding box center [229, 506] width 129 height 12
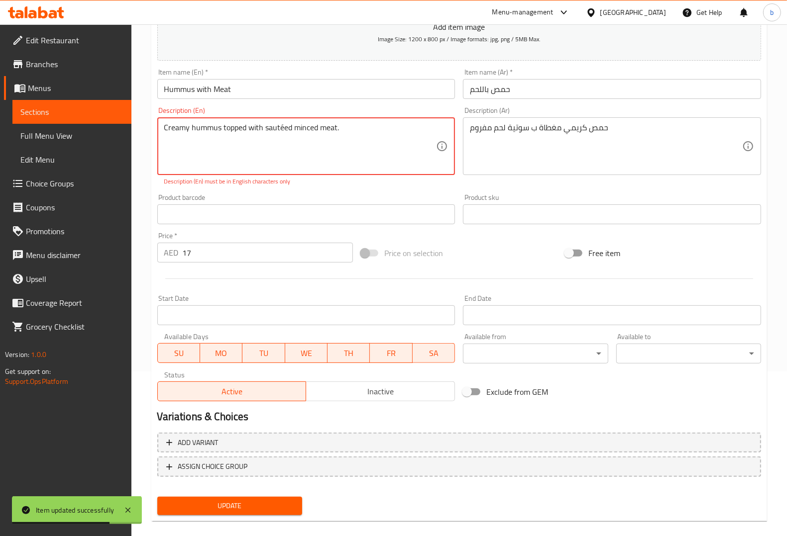
scroll to position [0, 0]
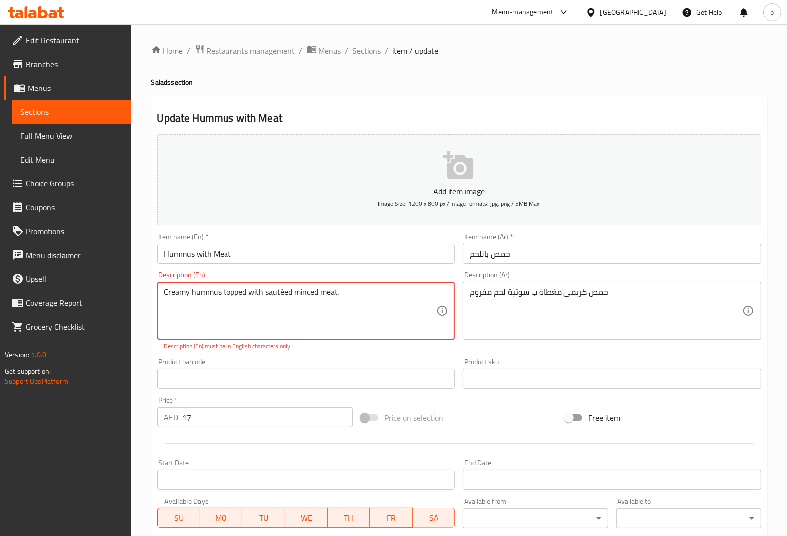
click at [50, 109] on span "Sections" at bounding box center [71, 112] width 103 height 12
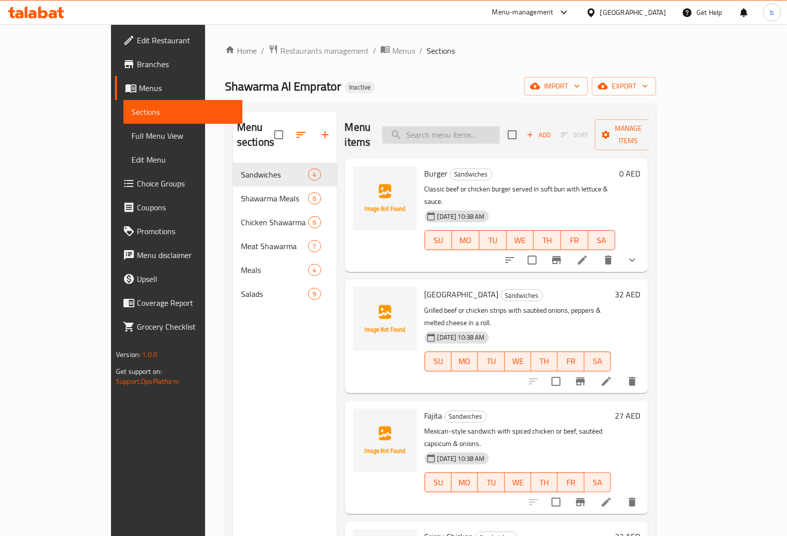
click at [460, 126] on input "search" at bounding box center [440, 134] width 117 height 17
paste input "cutlets"
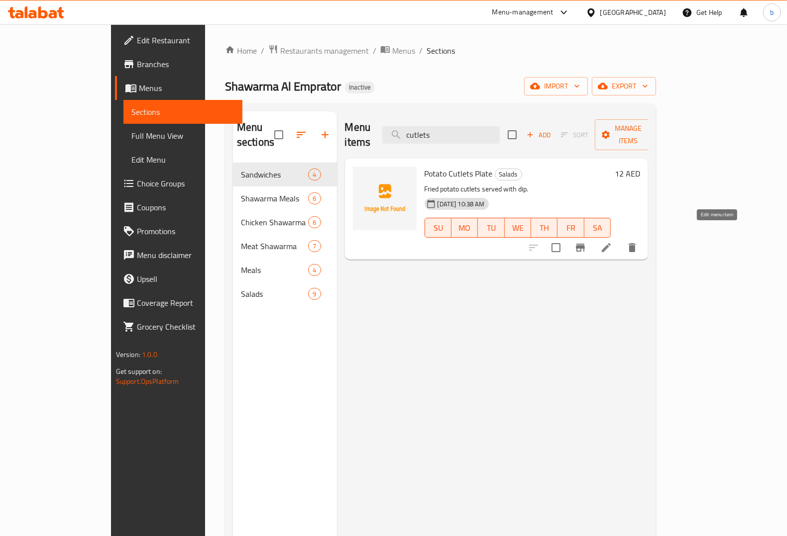
type input "cutlets"
click at [612, 242] on icon at bounding box center [606, 248] width 12 height 12
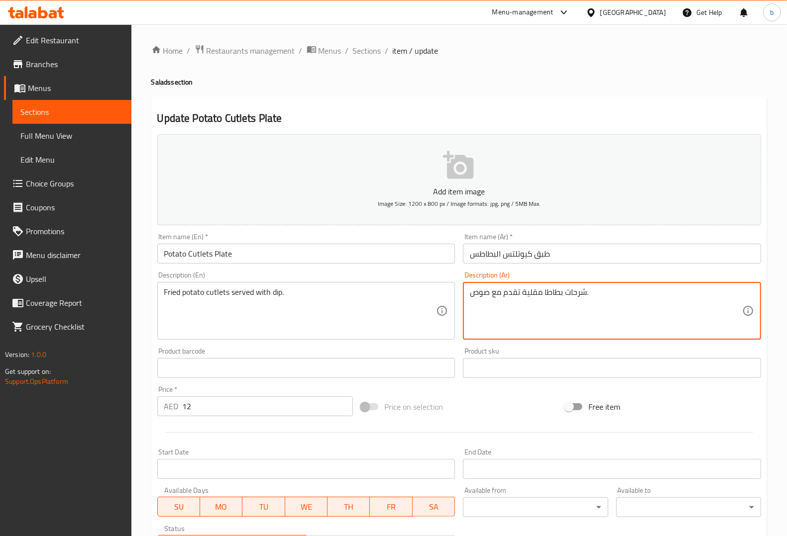
type textarea "شرحات بطاطا مقلية تقدم مع صوص."
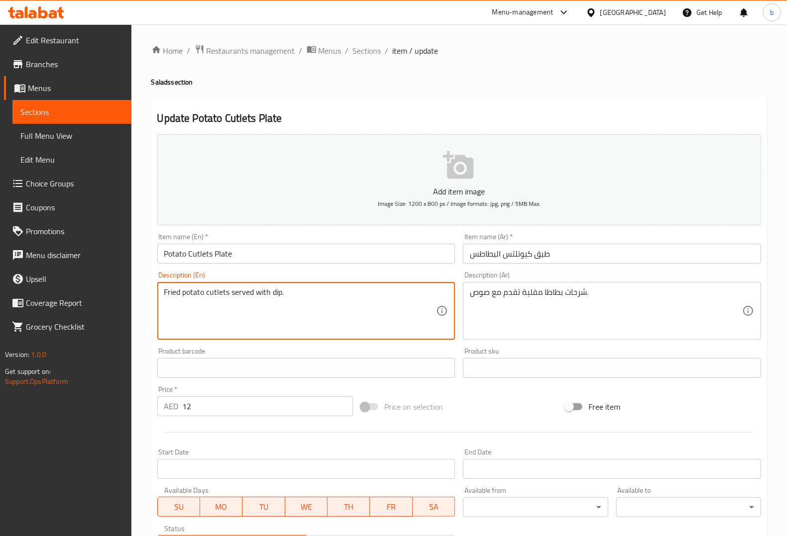
drag, startPoint x: 280, startPoint y: 295, endPoint x: 270, endPoint y: 290, distance: 10.9
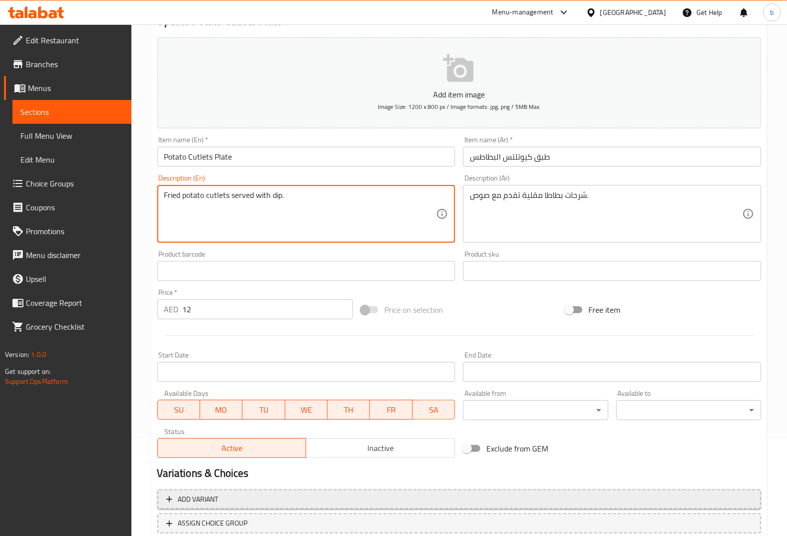
scroll to position [165, 0]
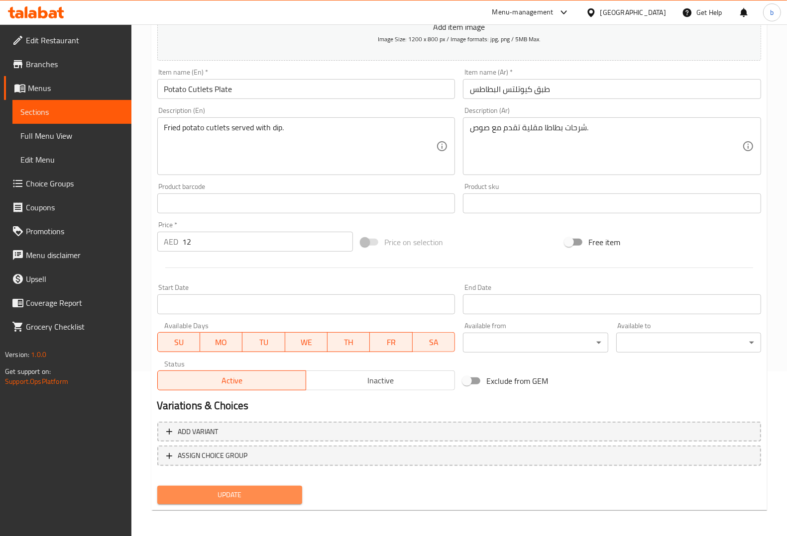
click at [250, 494] on span "Update" at bounding box center [229, 495] width 129 height 12
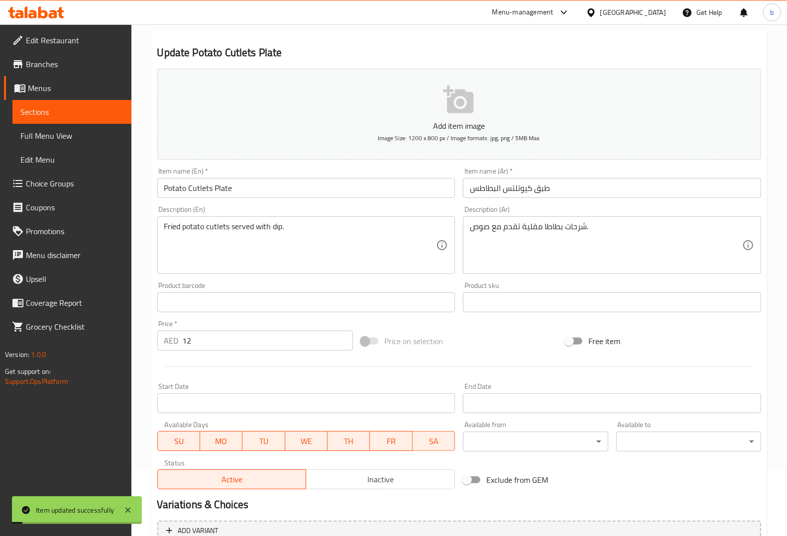
scroll to position [0, 0]
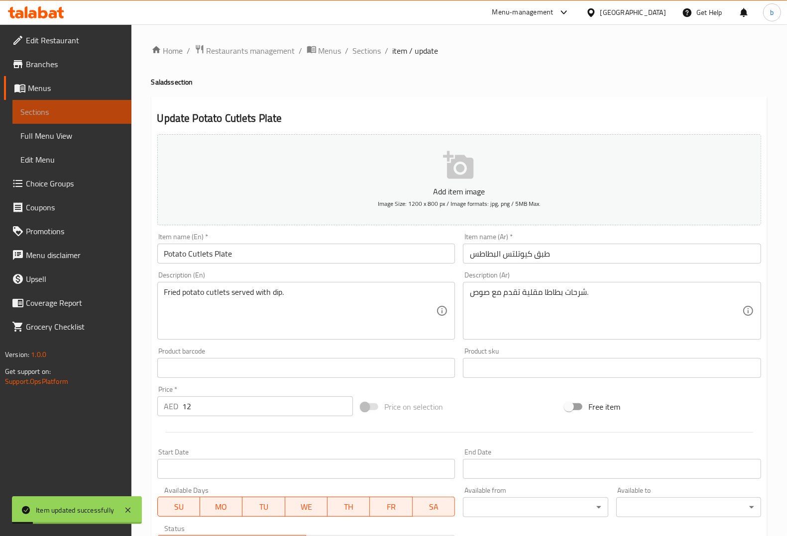
click at [80, 115] on span "Sections" at bounding box center [71, 112] width 103 height 12
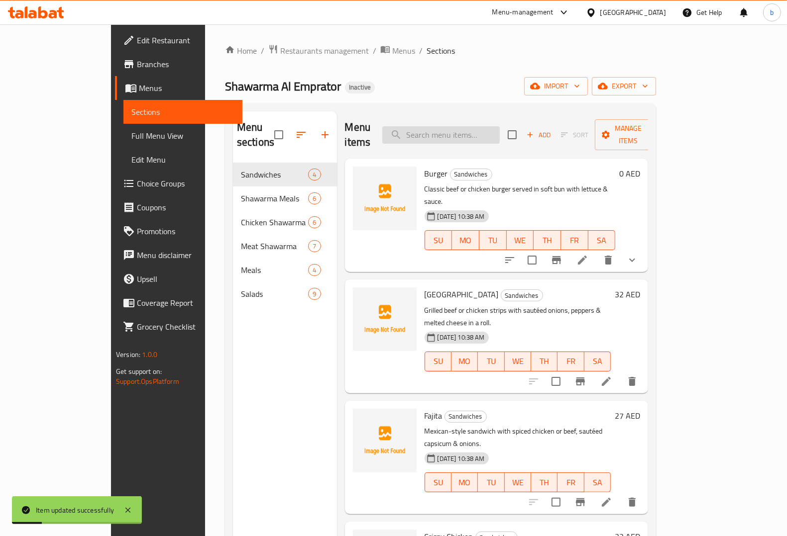
click at [446, 126] on input "search" at bounding box center [440, 134] width 117 height 17
paste input "dip"
type input "dip"
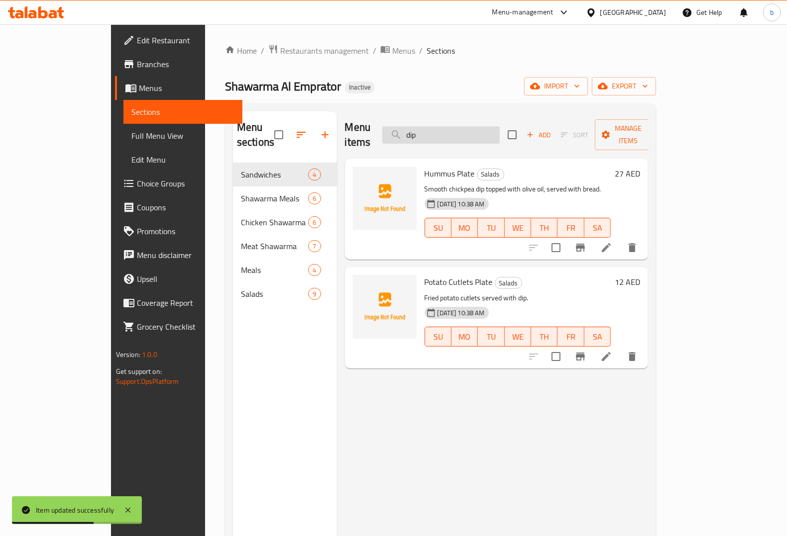
click at [465, 131] on input "dip" at bounding box center [440, 134] width 117 height 17
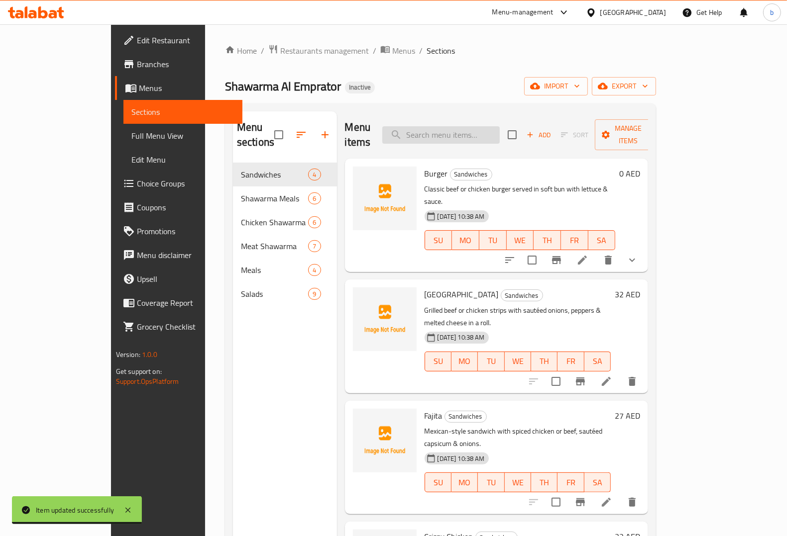
paste input "cutlets"
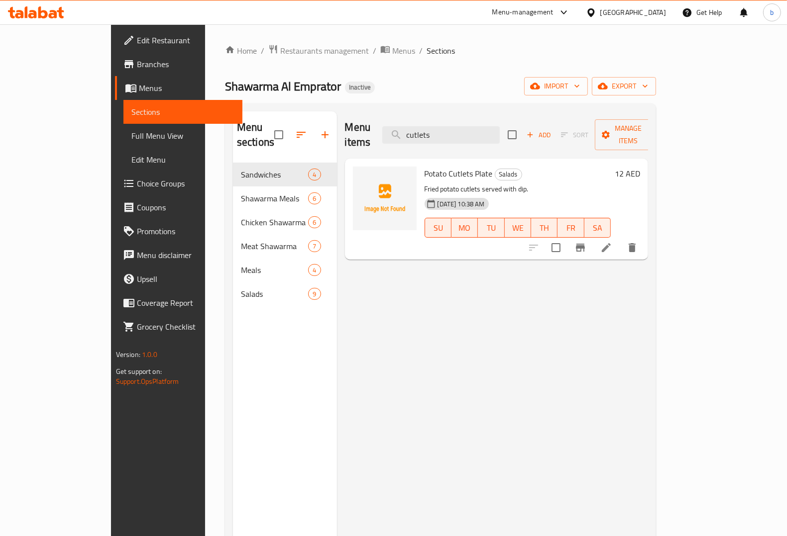
type input "cutlets"
click at [612, 242] on icon at bounding box center [606, 248] width 12 height 12
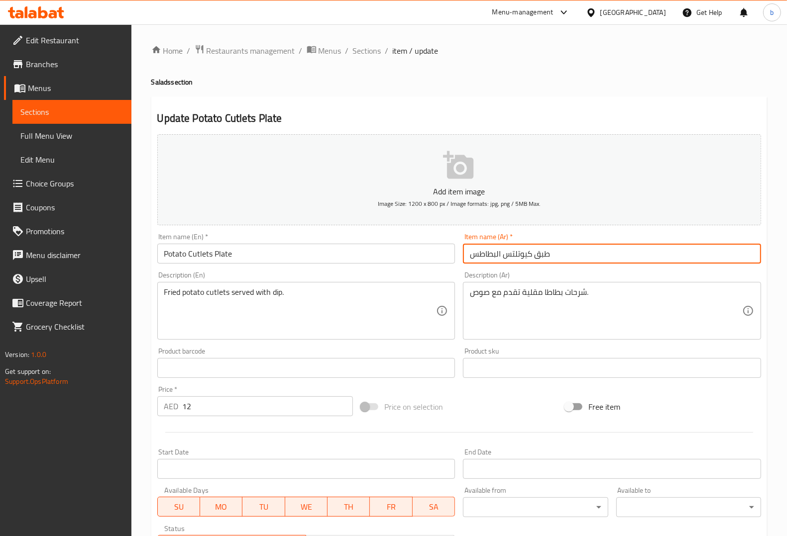
drag, startPoint x: 531, startPoint y: 255, endPoint x: 504, endPoint y: 255, distance: 26.4
click at [504, 255] on input "طبق كيوتلتس البطاطس" at bounding box center [612, 254] width 298 height 20
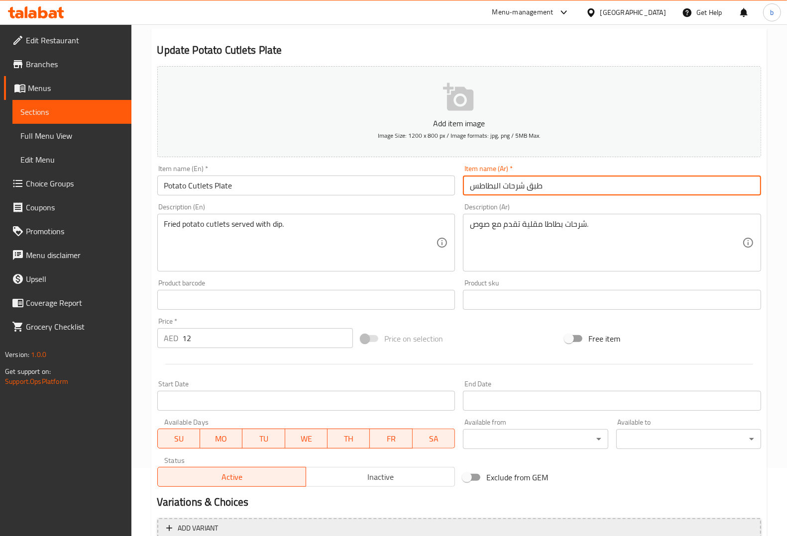
scroll to position [165, 0]
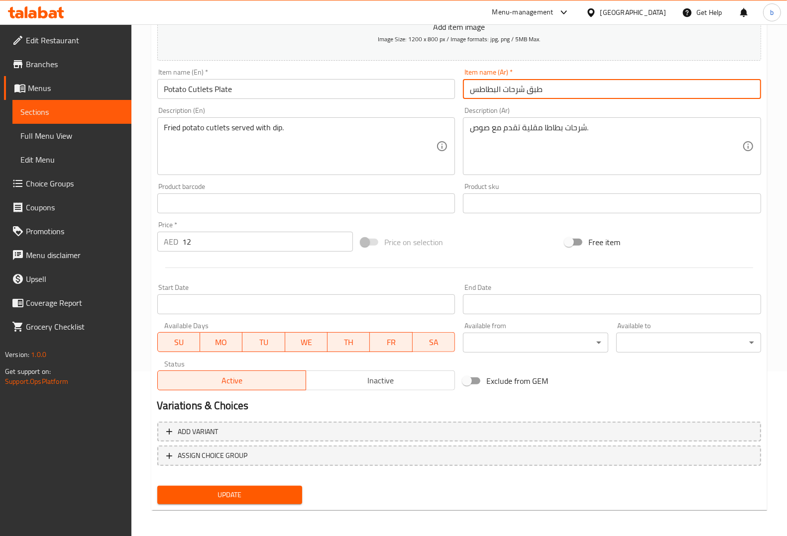
type input "طبق شرحات البطاطس"
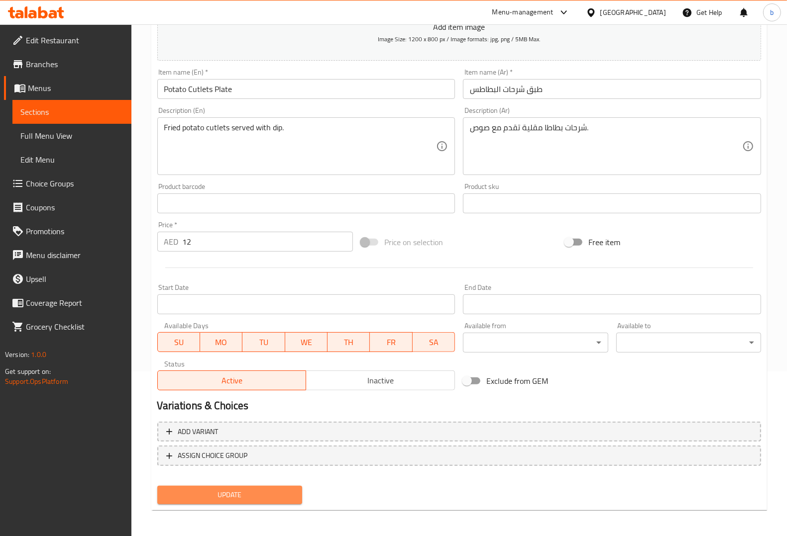
click at [220, 496] on span "Update" at bounding box center [229, 495] width 129 height 12
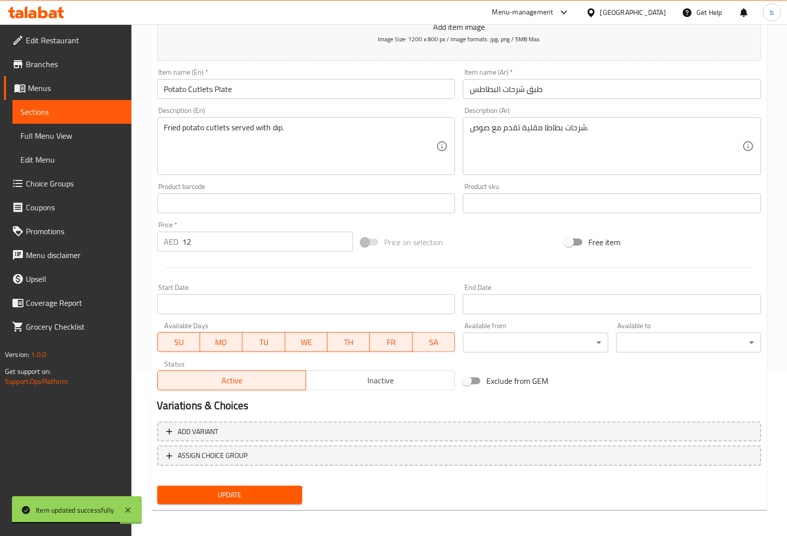
click at [202, 491] on span "Update" at bounding box center [229, 495] width 129 height 12
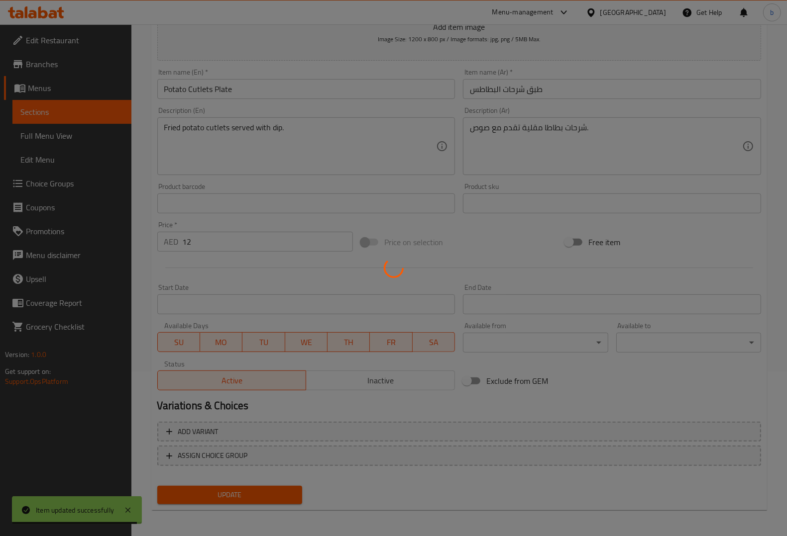
click at [49, 113] on div at bounding box center [393, 268] width 787 height 536
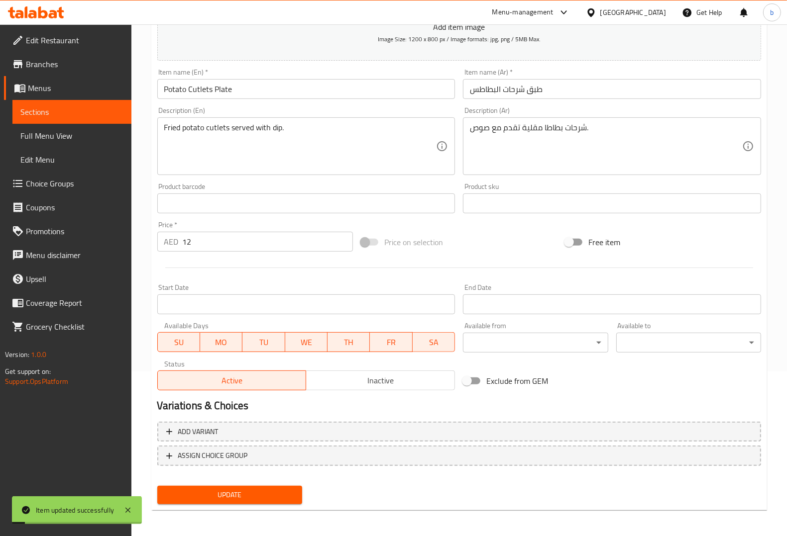
click at [33, 108] on span "Sections" at bounding box center [71, 112] width 103 height 12
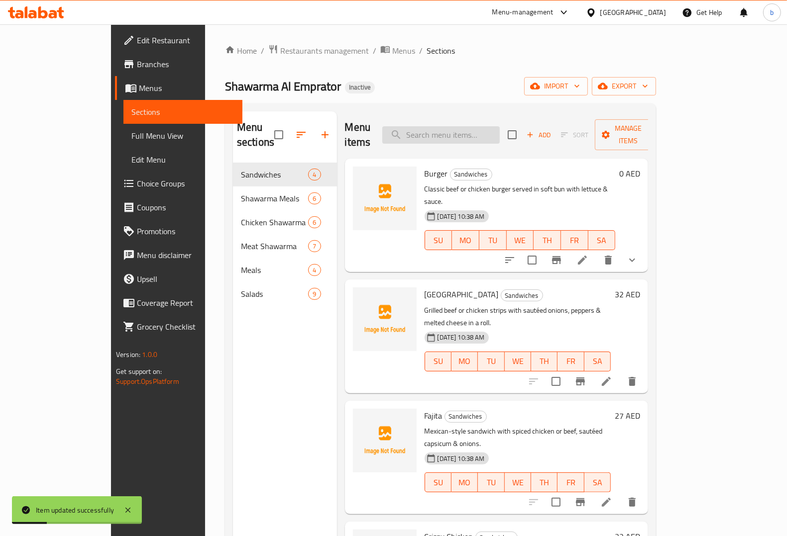
click at [489, 128] on input "search" at bounding box center [440, 134] width 117 height 17
paste input "variation"
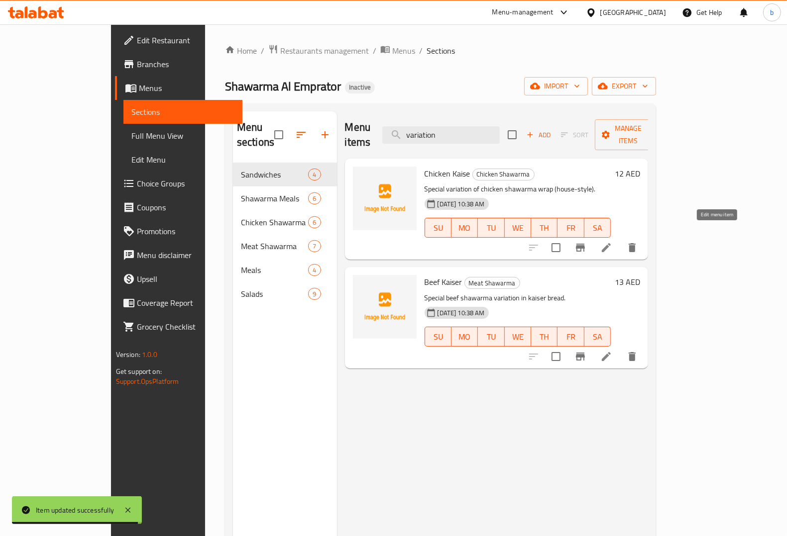
type input "variation"
click at [611, 243] on icon at bounding box center [606, 247] width 9 height 9
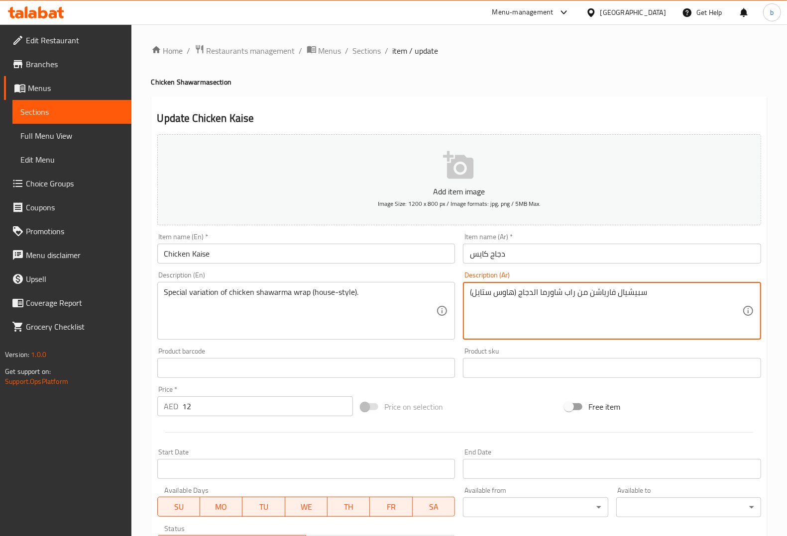
drag, startPoint x: 588, startPoint y: 294, endPoint x: 613, endPoint y: 294, distance: 24.9
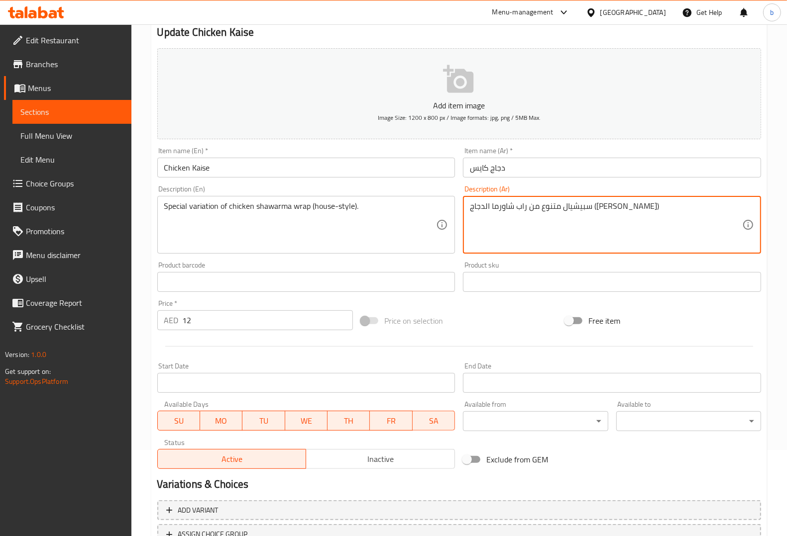
scroll to position [165, 0]
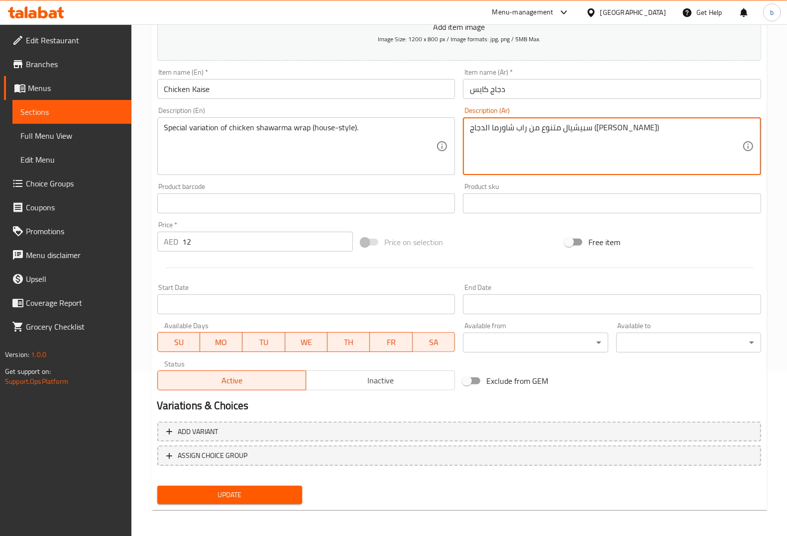
type textarea "سبيشيال متنوع من راب شاورما الدجاج (هاوس ستايل)"
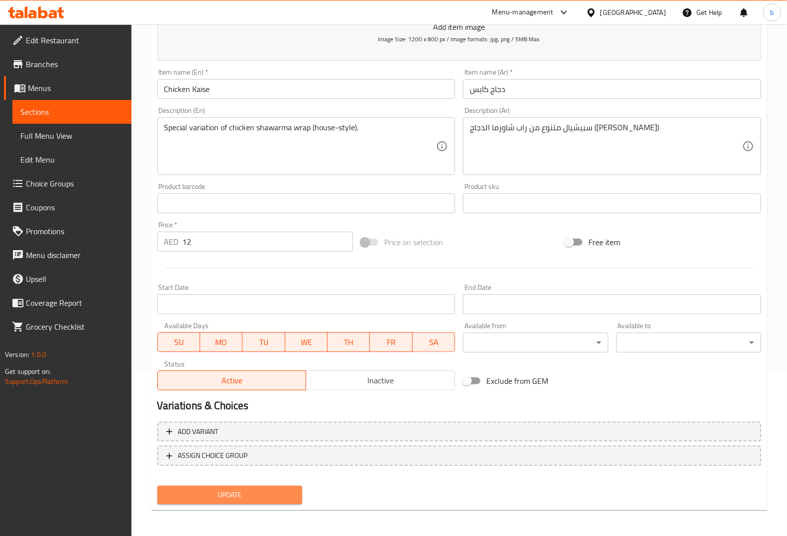
click at [227, 495] on span "Update" at bounding box center [229, 495] width 129 height 12
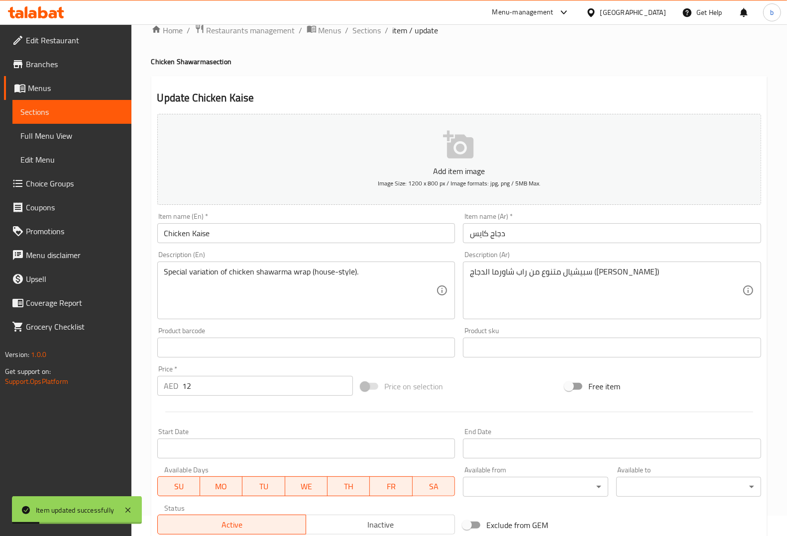
scroll to position [0, 0]
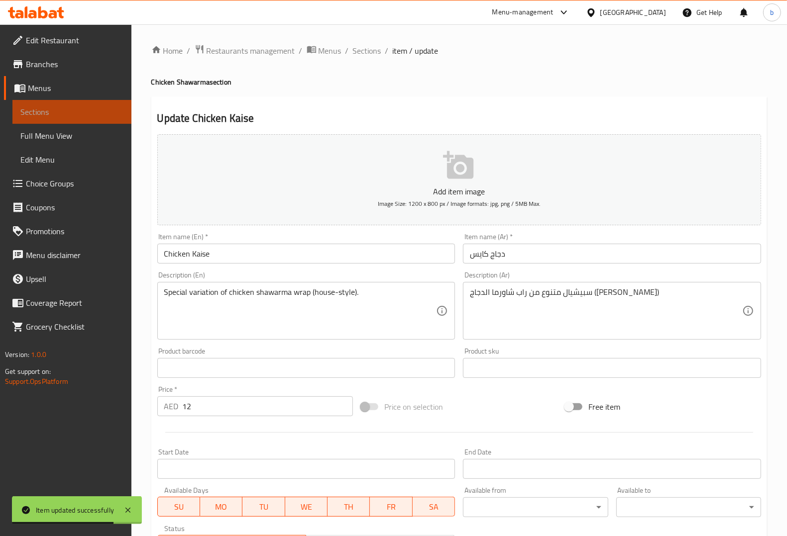
click at [65, 112] on span "Sections" at bounding box center [71, 112] width 103 height 12
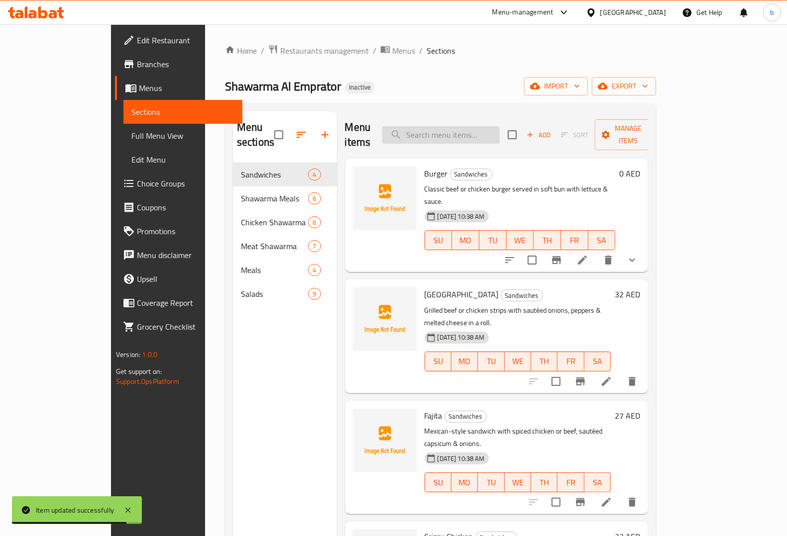
click at [477, 130] on input "search" at bounding box center [440, 134] width 117 height 17
paste input "variation"
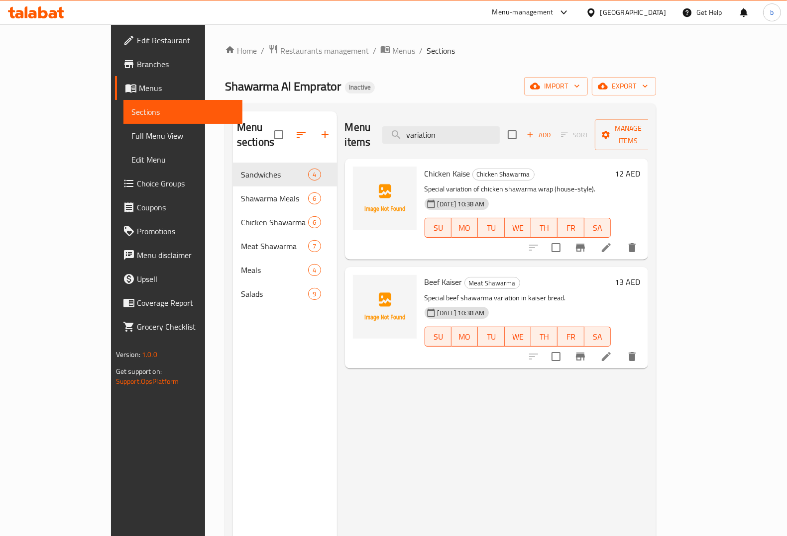
type input "variation"
click at [526, 292] on p "Special beef shawarma variation in kaiser bread." at bounding box center [518, 298] width 187 height 12
click at [612, 351] on icon at bounding box center [606, 357] width 12 height 12
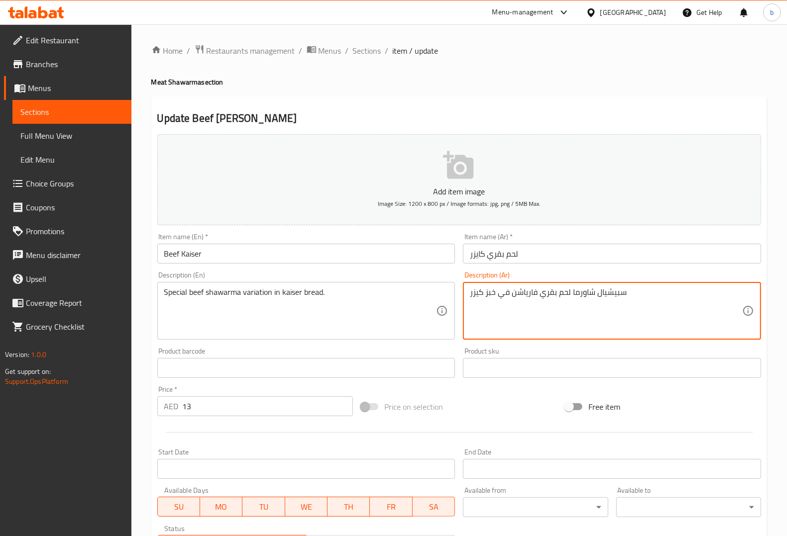
drag, startPoint x: 536, startPoint y: 294, endPoint x: 513, endPoint y: 292, distance: 24.0
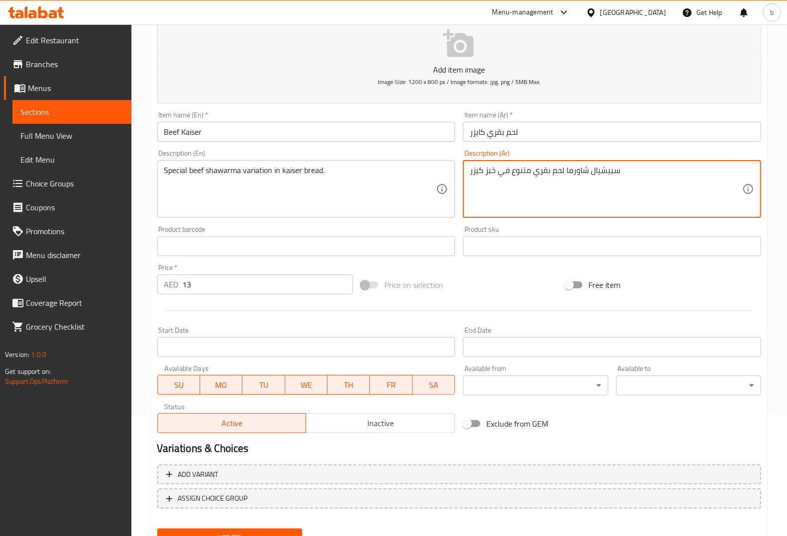
scroll to position [165, 0]
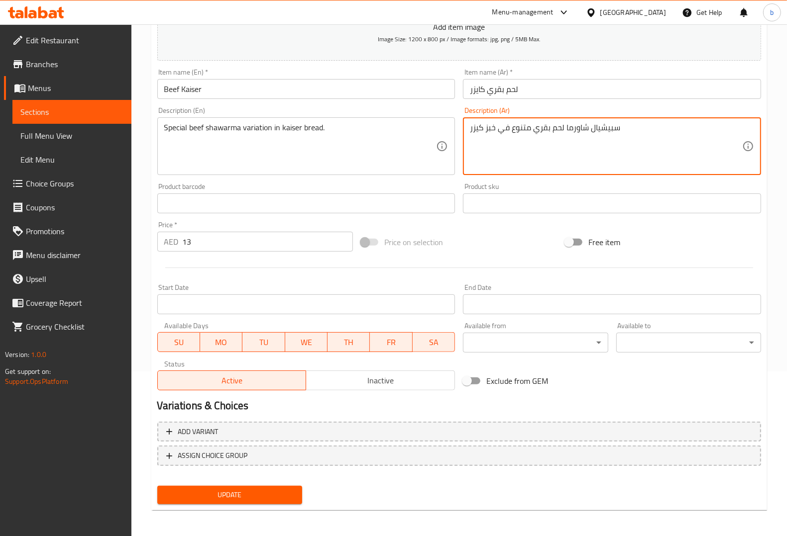
type textarea "سبيشيال شاورما لحم بقري متنوع في خبز كيزر"
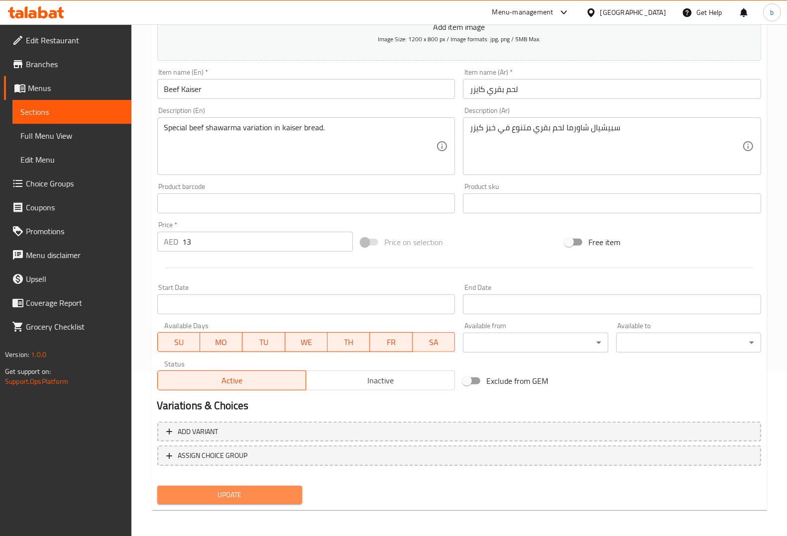
click at [234, 493] on span "Update" at bounding box center [229, 495] width 129 height 12
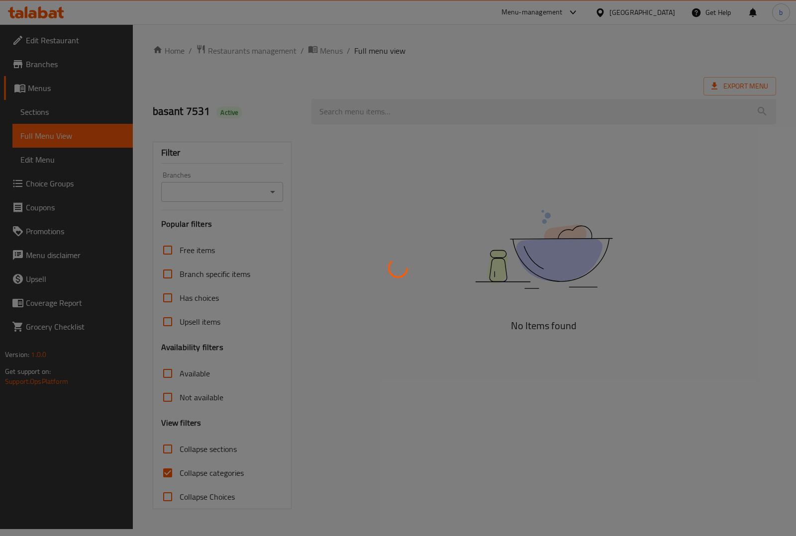
click at [165, 472] on div at bounding box center [398, 268] width 796 height 536
click at [167, 479] on div at bounding box center [398, 268] width 796 height 536
click at [168, 473] on div at bounding box center [398, 268] width 796 height 536
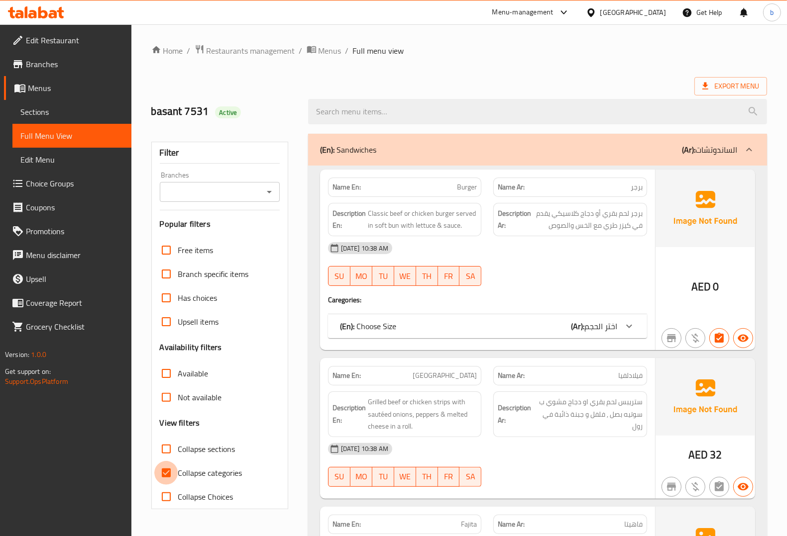
click at [167, 473] on input "Collapse categories" at bounding box center [166, 473] width 24 height 24
checkbox input "false"
click at [160, 476] on input "Collapse categories" at bounding box center [166, 473] width 24 height 24
checkbox input "false"
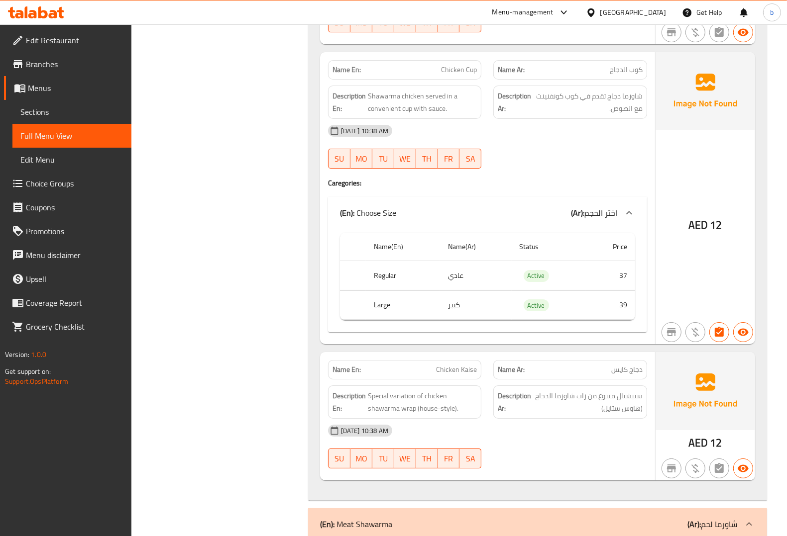
scroll to position [3048, 0]
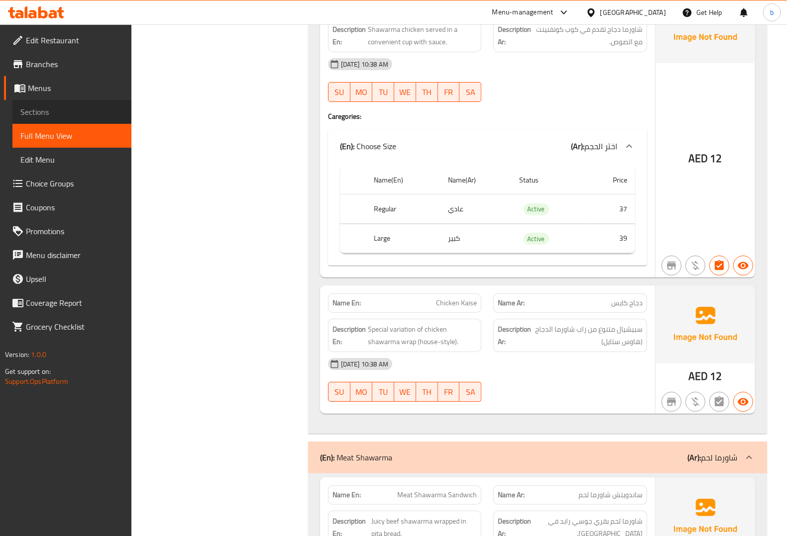
click at [46, 106] on span "Sections" at bounding box center [71, 112] width 103 height 12
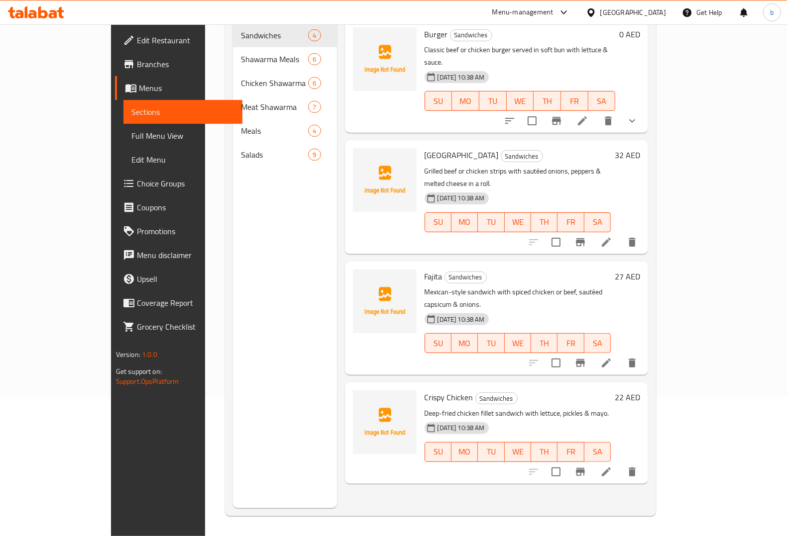
click at [123, 127] on link "Full Menu View" at bounding box center [182, 136] width 119 height 24
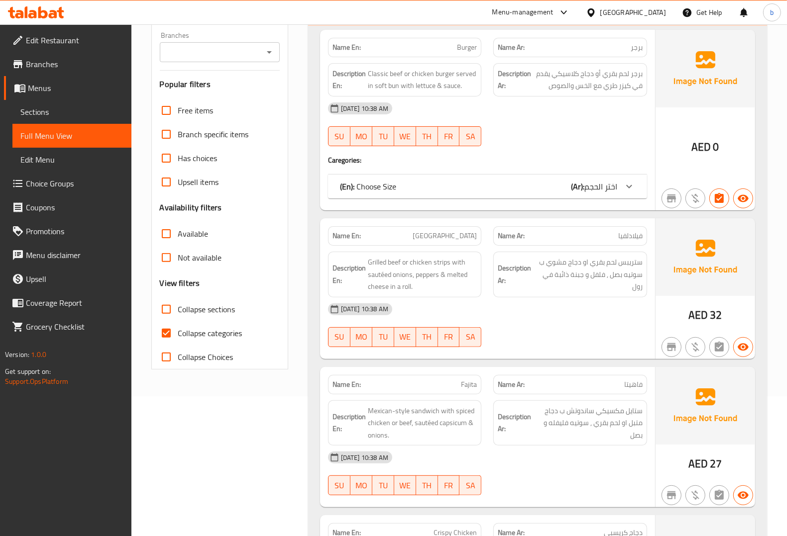
click at [167, 336] on input "Collapse categories" at bounding box center [166, 333] width 24 height 24
checkbox input "false"
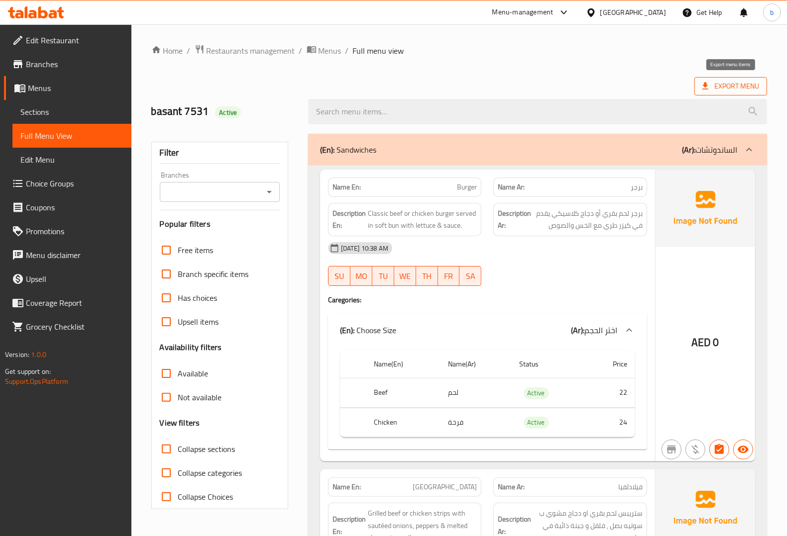
click at [725, 88] on span "Export Menu" at bounding box center [730, 86] width 57 height 12
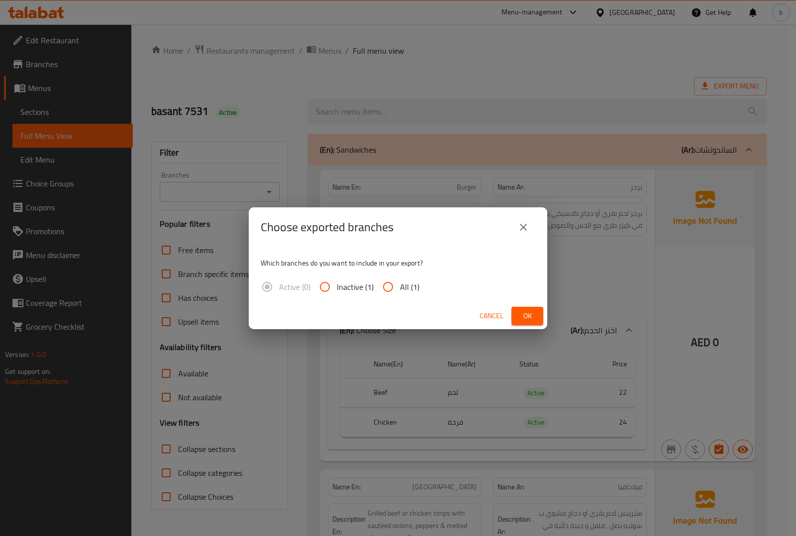
click at [381, 285] on input "All (1)" at bounding box center [388, 287] width 24 height 24
radio input "true"
click at [520, 310] on span "Ok" at bounding box center [528, 316] width 16 height 12
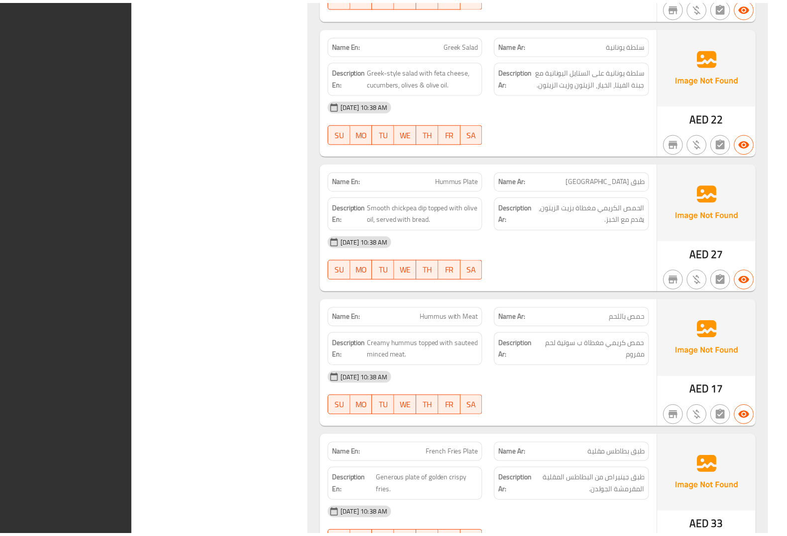
scroll to position [5880, 0]
